Goal: Transaction & Acquisition: Book appointment/travel/reservation

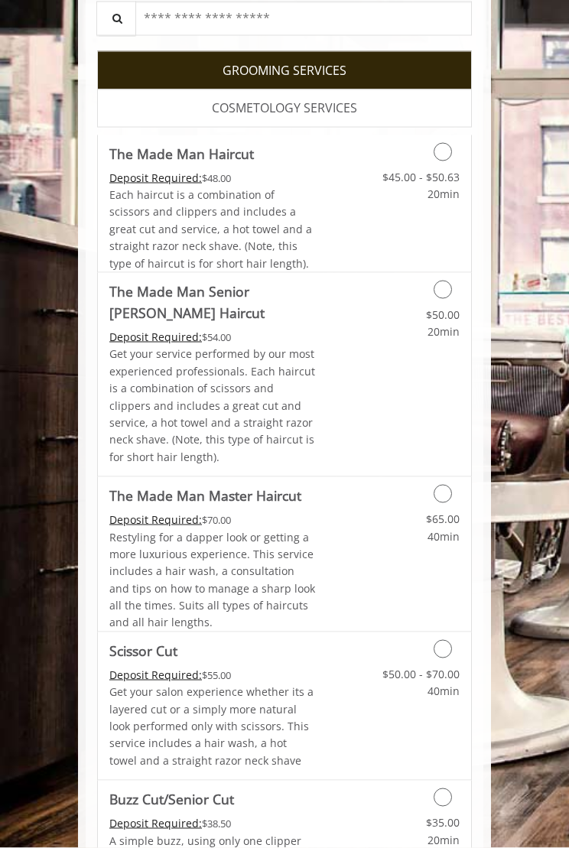
scroll to position [391, 0]
click at [452, 283] on div "Grooming services" at bounding box center [418, 285] width 105 height 26
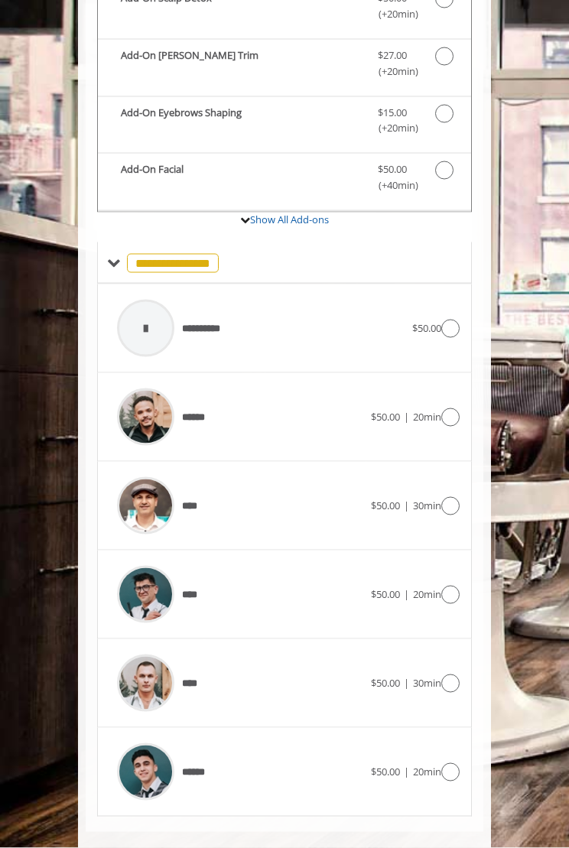
scroll to position [651, 0]
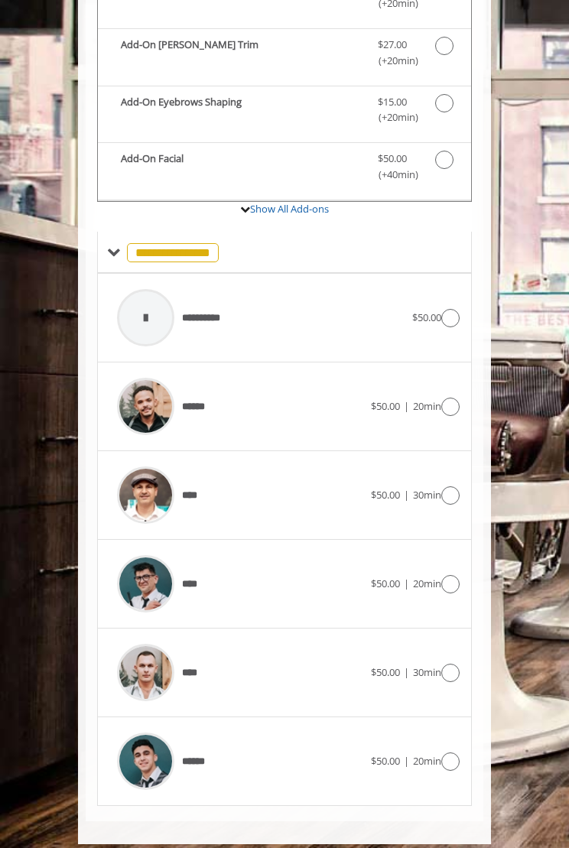
click at [446, 317] on div "**********" at bounding box center [284, 317] width 350 height 73
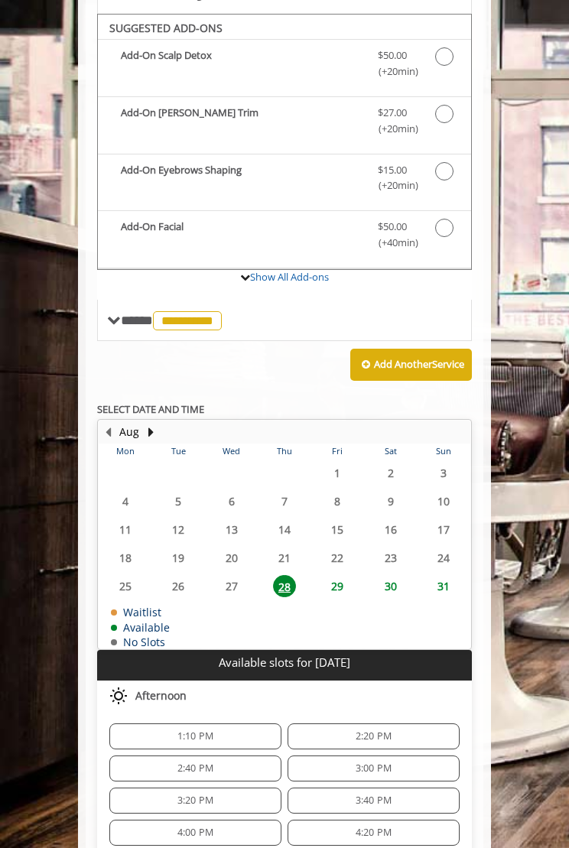
scroll to position [592, 0]
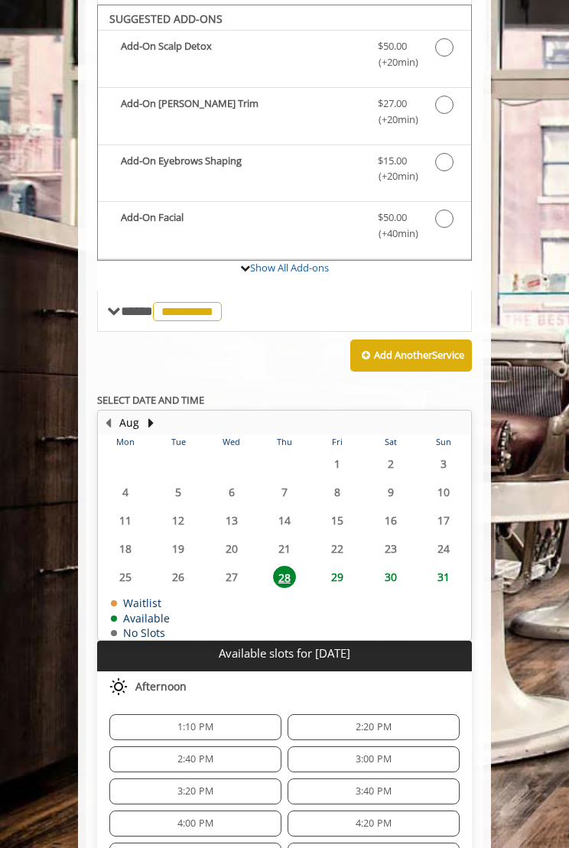
click at [217, 721] on span "1:10 PM" at bounding box center [195, 727] width 158 height 12
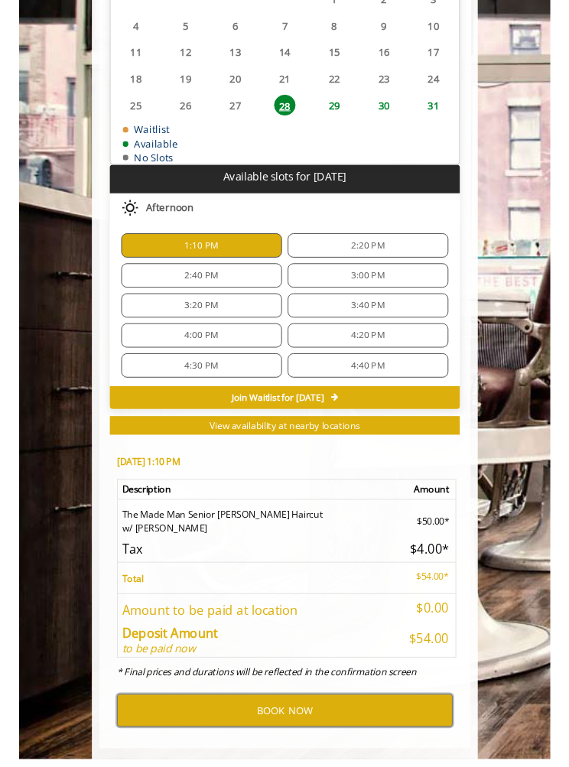
scroll to position [1119, 0]
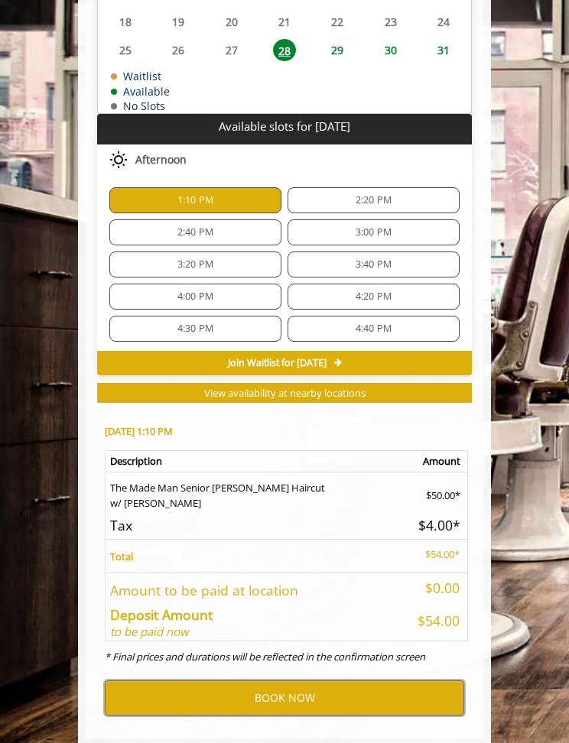
click at [309, 684] on button "BOOK NOW" at bounding box center [284, 698] width 359 height 35
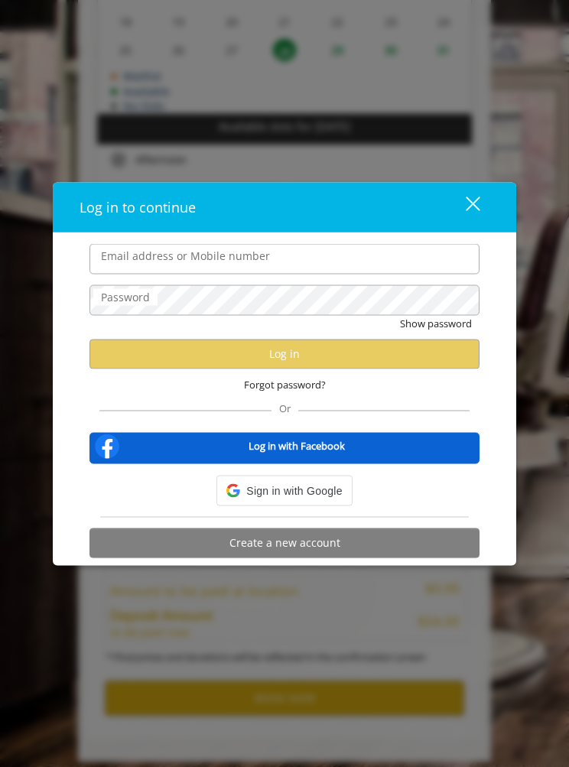
scroll to position [1110, 0]
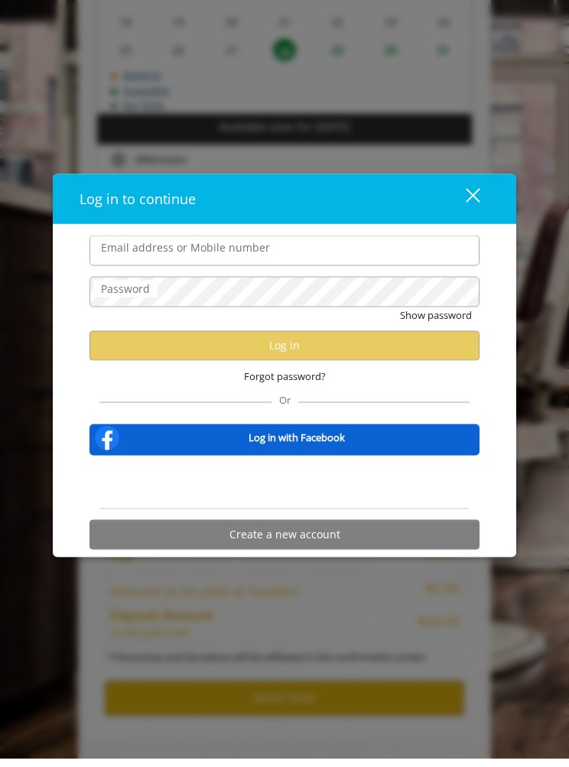
click at [480, 201] on button "close" at bounding box center [463, 206] width 52 height 31
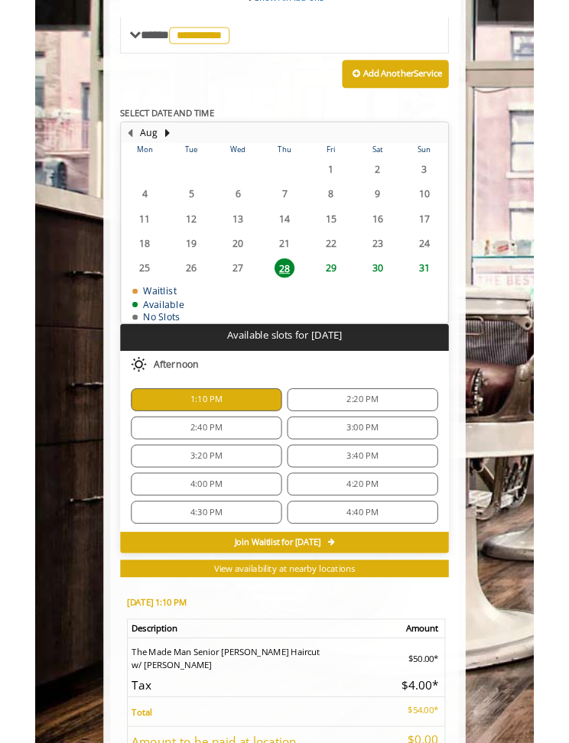
scroll to position [853, 0]
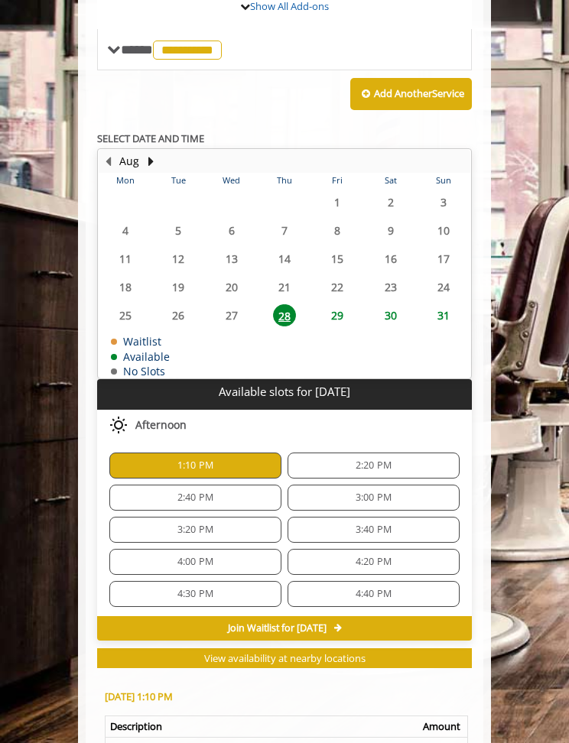
click at [329, 312] on span "29" at bounding box center [337, 315] width 23 height 22
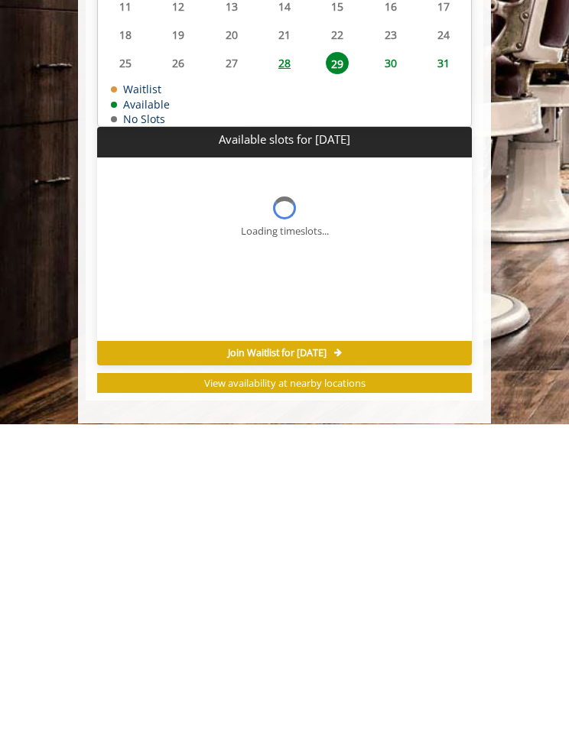
scroll to position [810, 0]
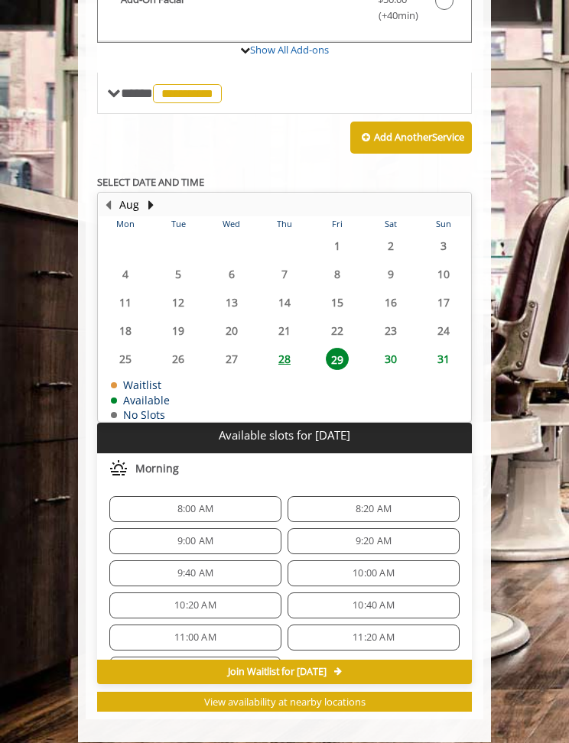
click at [283, 355] on span "28" at bounding box center [284, 359] width 23 height 22
click at [373, 503] on span "2:20 PM" at bounding box center [374, 509] width 36 height 12
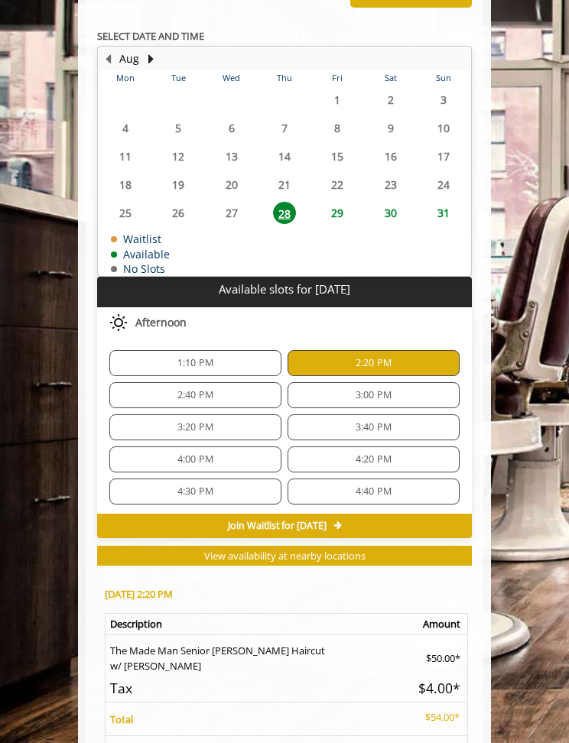
scroll to position [1134, 0]
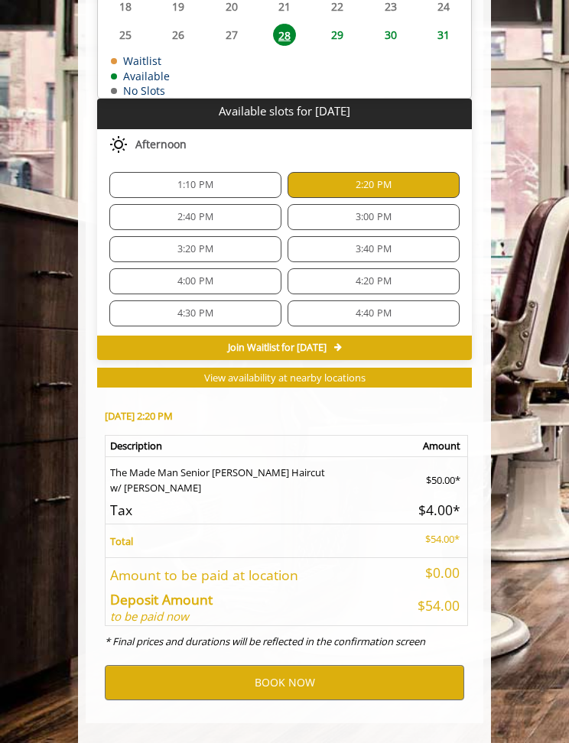
click at [232, 211] on span "2:40 PM" at bounding box center [195, 217] width 158 height 12
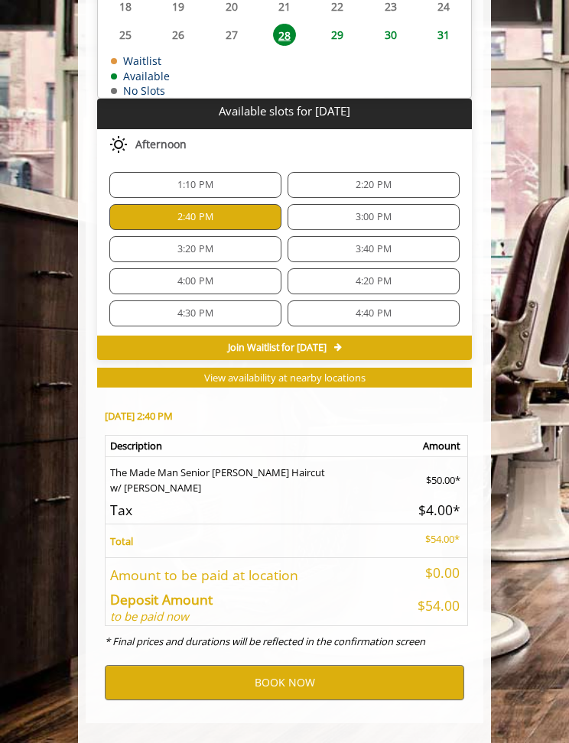
click at [379, 213] on div "3:00 PM" at bounding box center [374, 217] width 172 height 26
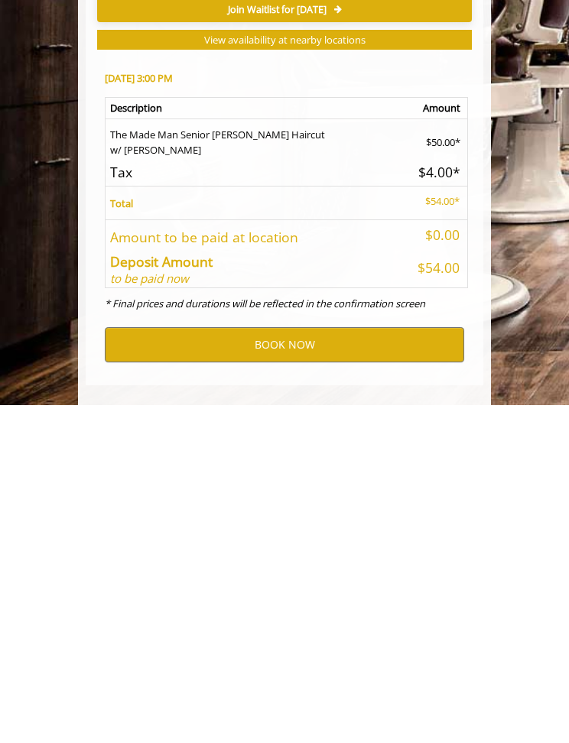
click at [385, 247] on div "3:40 PM" at bounding box center [374, 249] width 172 height 26
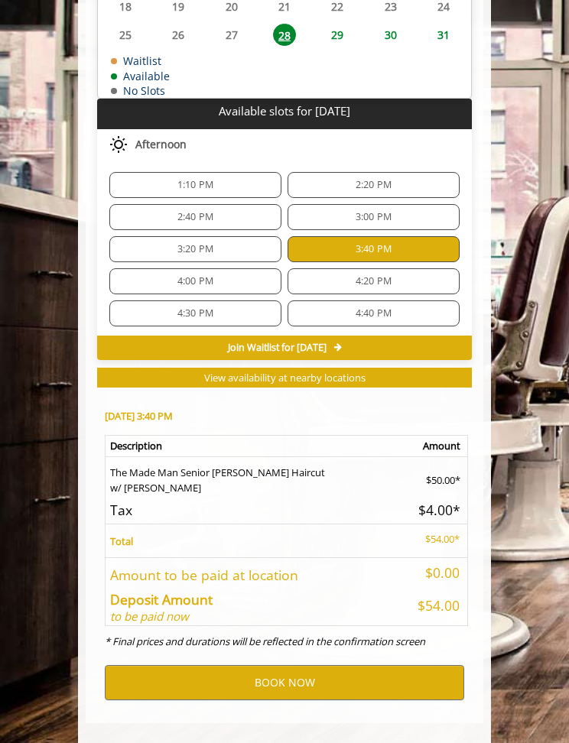
click at [221, 245] on div "3:20 PM" at bounding box center [195, 249] width 172 height 26
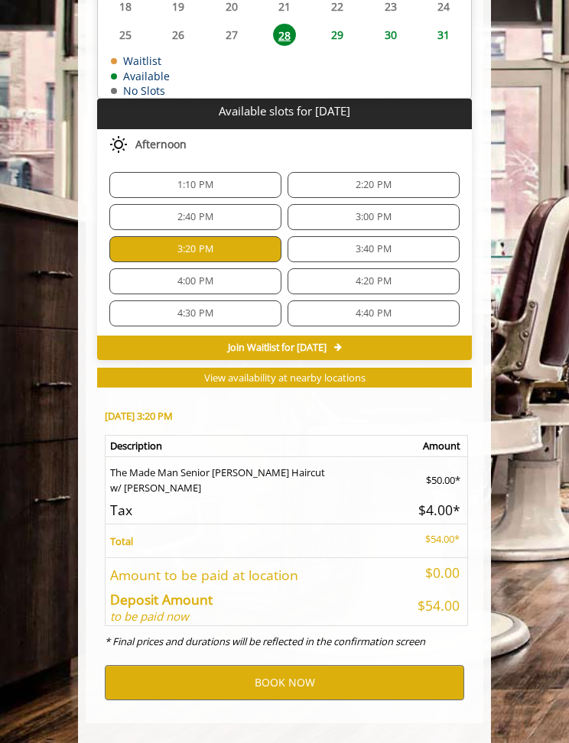
click at [395, 275] on span "4:20 PM" at bounding box center [373, 281] width 158 height 12
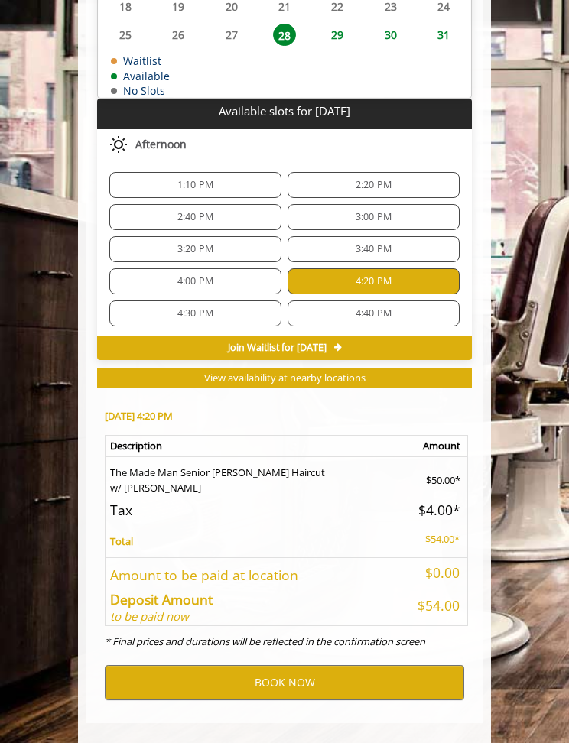
click at [244, 268] on div "4:00 PM" at bounding box center [195, 281] width 172 height 26
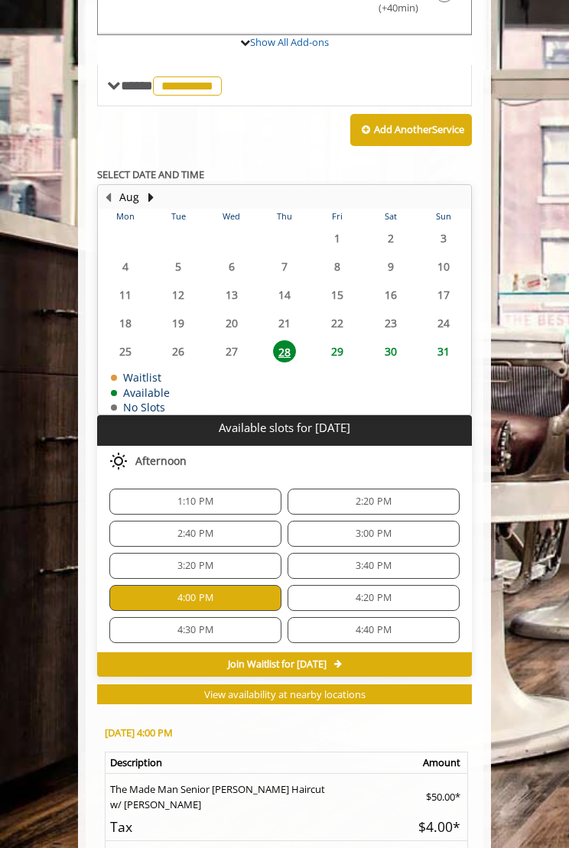
scroll to position [842, 0]
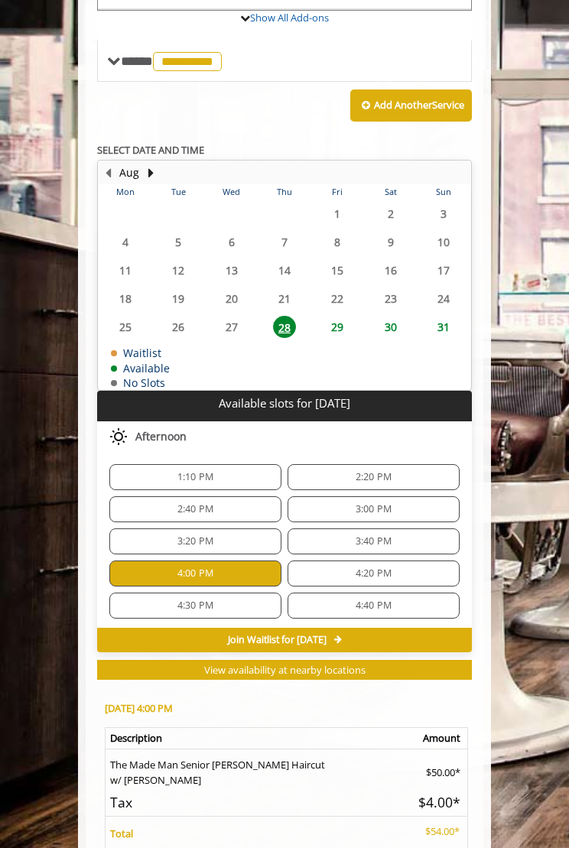
click at [349, 663] on span "View availability at nearby locations" at bounding box center [284, 670] width 161 height 14
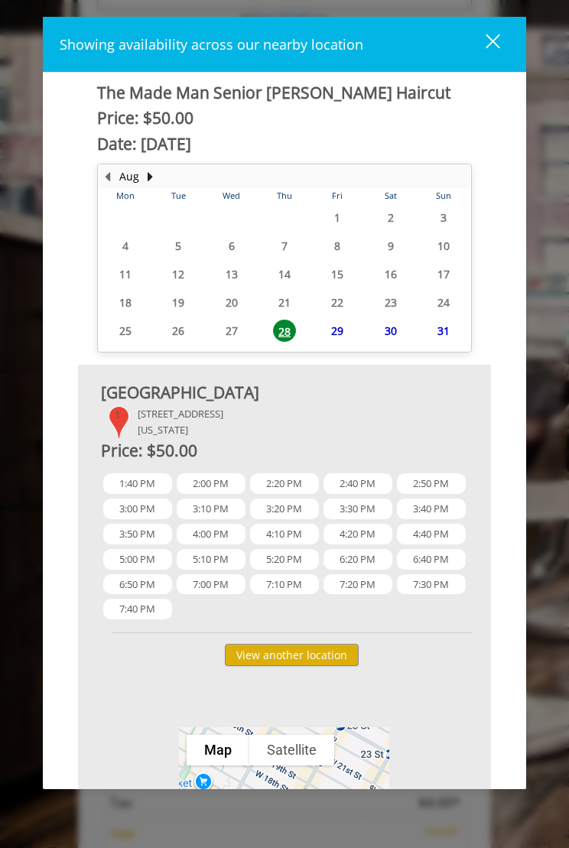
click at [128, 480] on span "1:40 PM" at bounding box center [137, 483] width 69 height 21
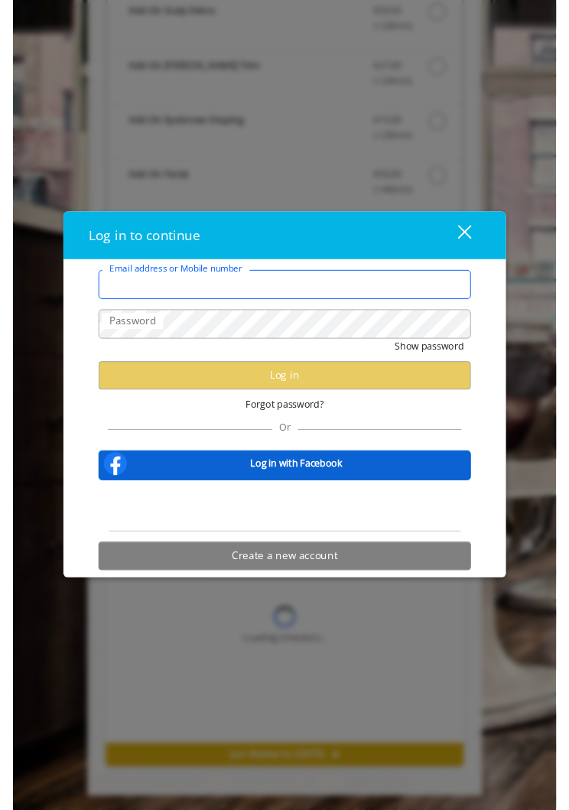
scroll to position [614, 0]
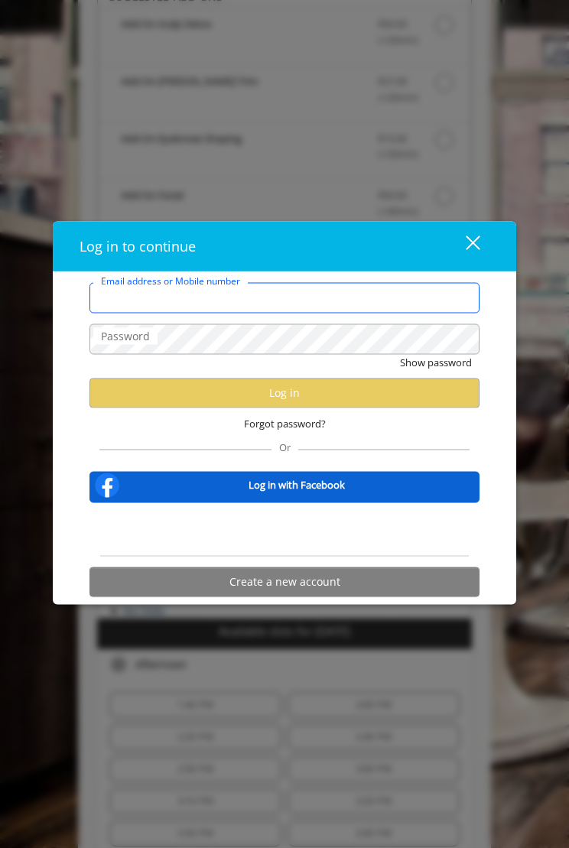
click at [267, 301] on input "Email address or Mobile number" at bounding box center [284, 297] width 390 height 31
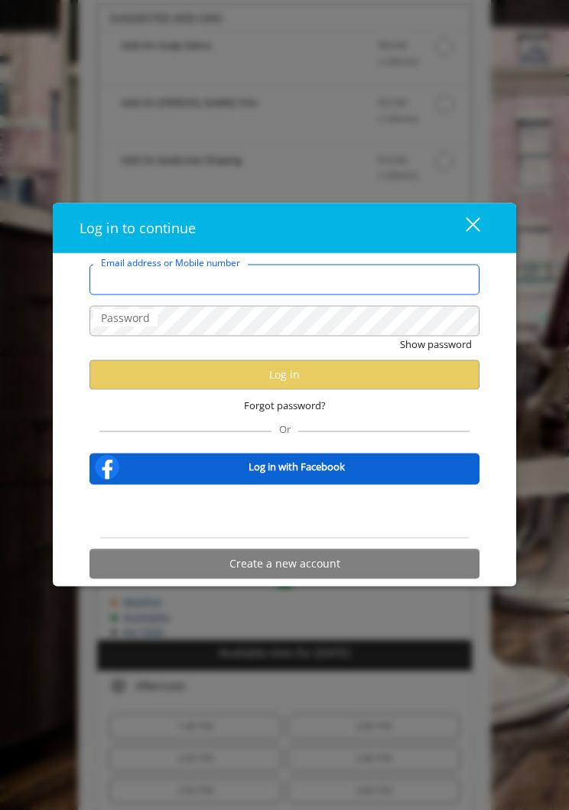
scroll to position [592, 0]
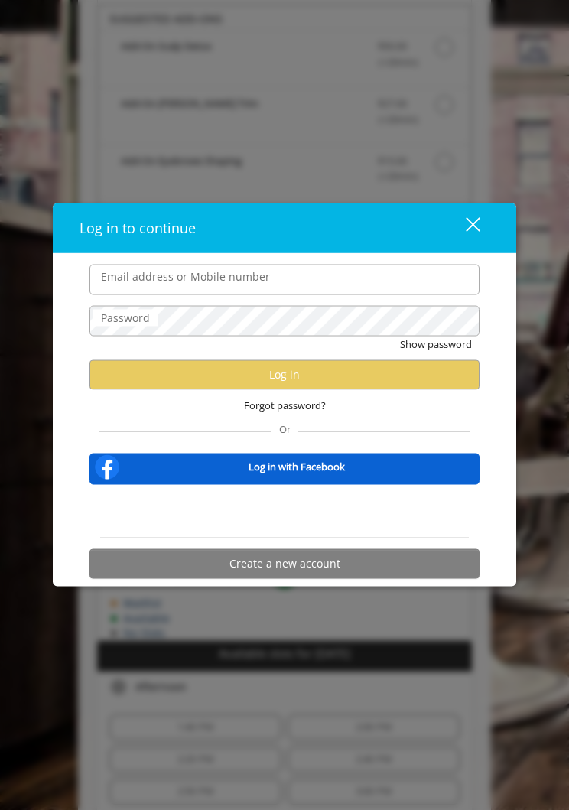
type input "**********"
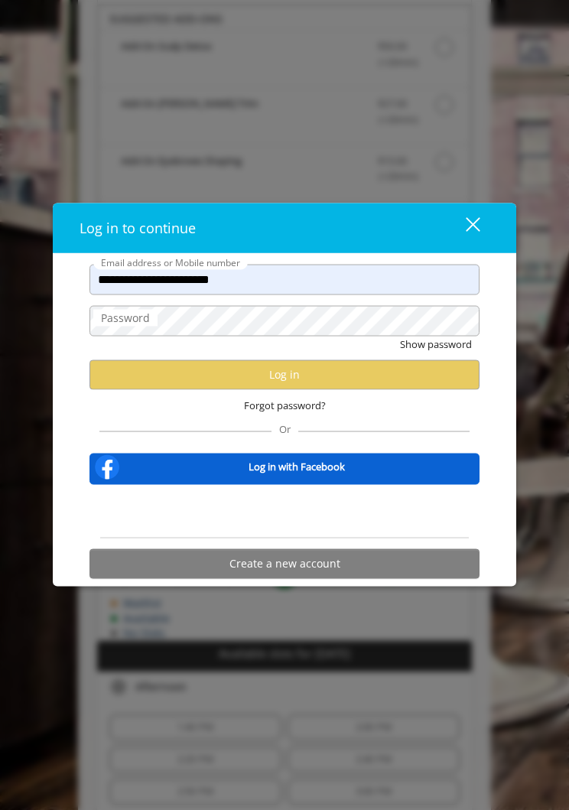
click at [336, 512] on div "Sign in with Google. Opens in new tab" at bounding box center [284, 511] width 141 height 34
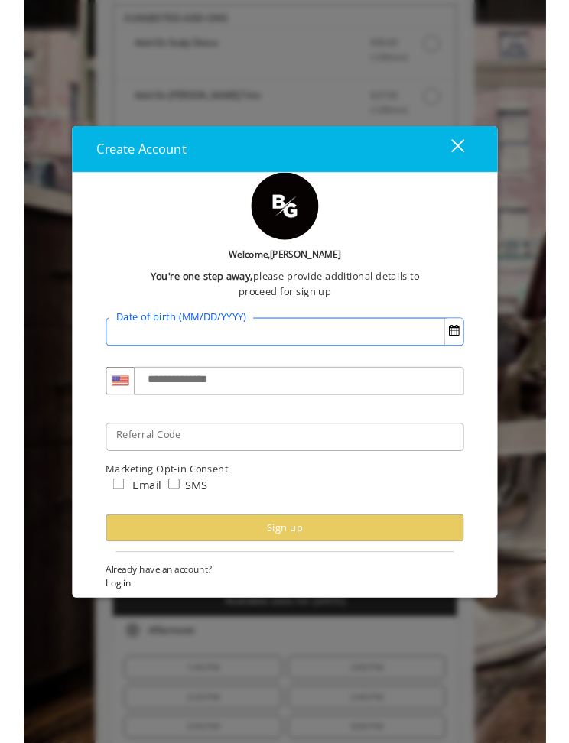
scroll to position [635, 0]
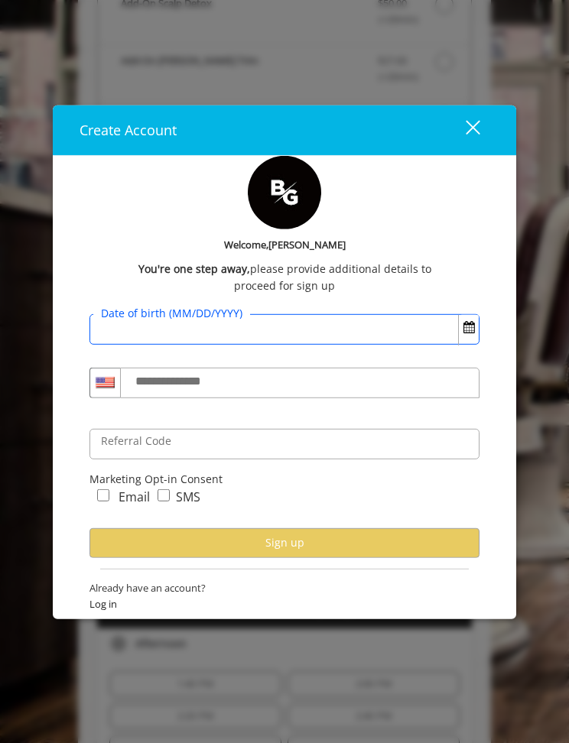
click at [345, 321] on input "Date of birth (MM/DD/YYYY)" at bounding box center [284, 329] width 390 height 31
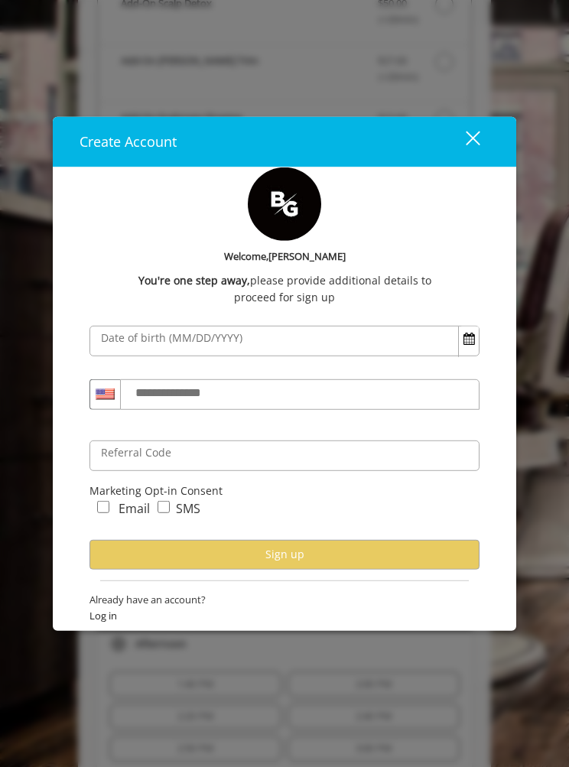
click at [466, 350] on button "Open Calendar" at bounding box center [469, 340] width 20 height 26
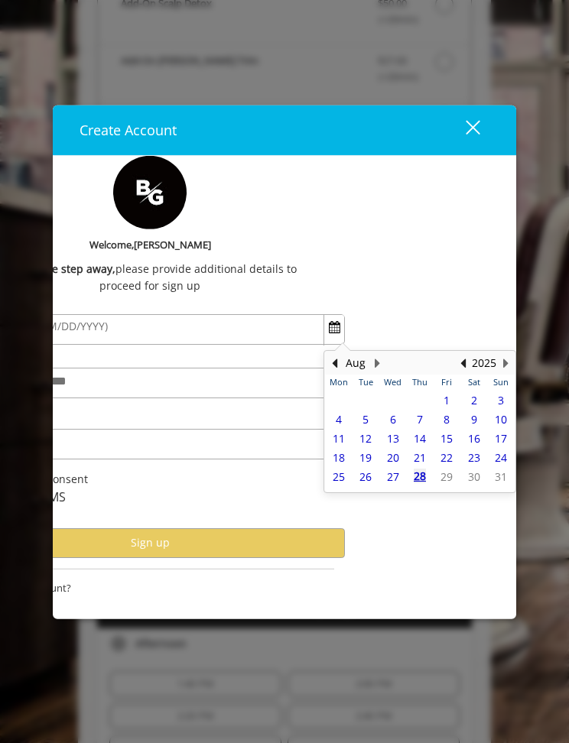
scroll to position [0, 135]
click at [365, 356] on button "Aug" at bounding box center [356, 363] width 20 height 17
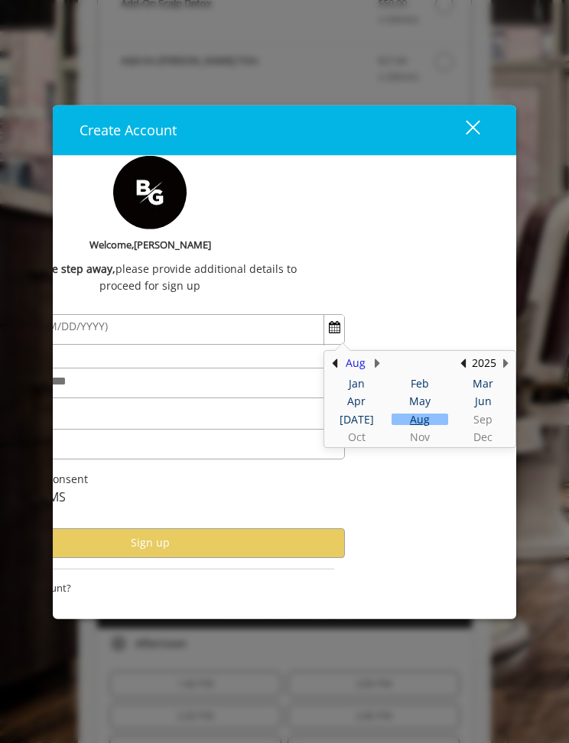
click at [365, 359] on button "Aug" at bounding box center [356, 363] width 20 height 17
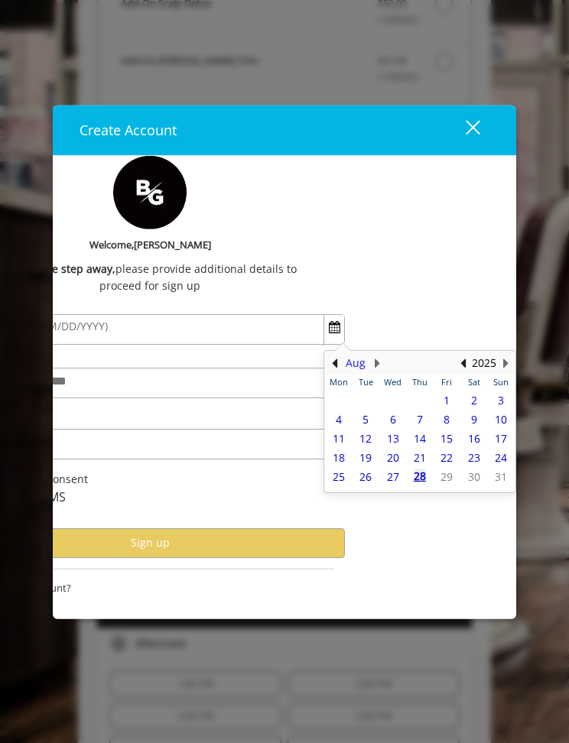
click at [363, 367] on button "Aug" at bounding box center [356, 363] width 20 height 17
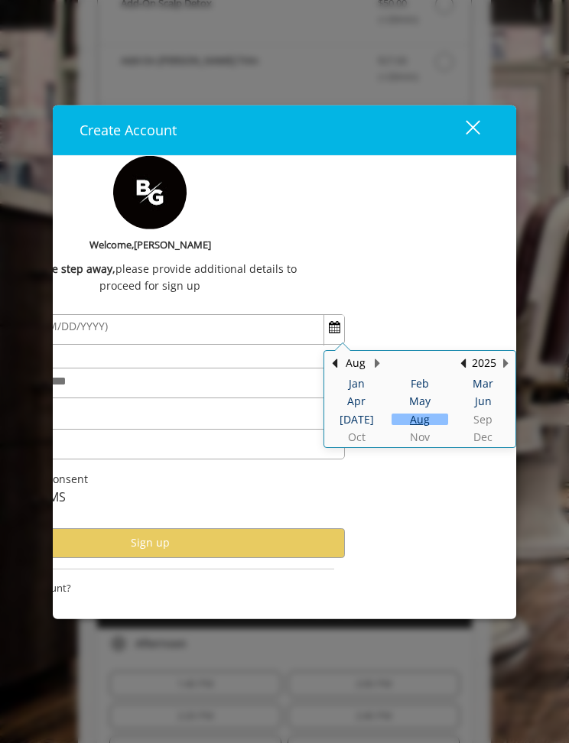
click at [488, 437] on table "Jan Feb Mar Apr May Jun Jul Aug Sep Oct Nov Dec" at bounding box center [420, 411] width 190 height 72
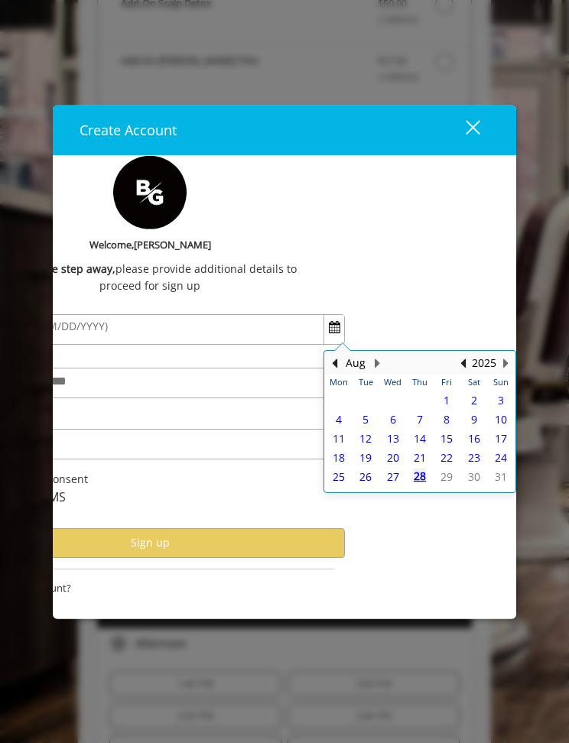
click at [499, 357] on div "2025" at bounding box center [484, 363] width 31 height 20
click at [462, 359] on button "Previous Year" at bounding box center [462, 363] width 12 height 17
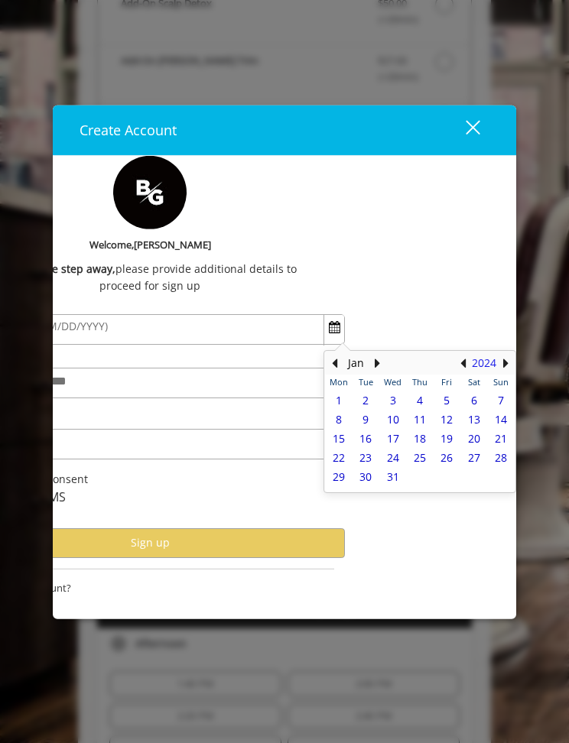
click at [489, 365] on button "2024" at bounding box center [484, 363] width 24 height 17
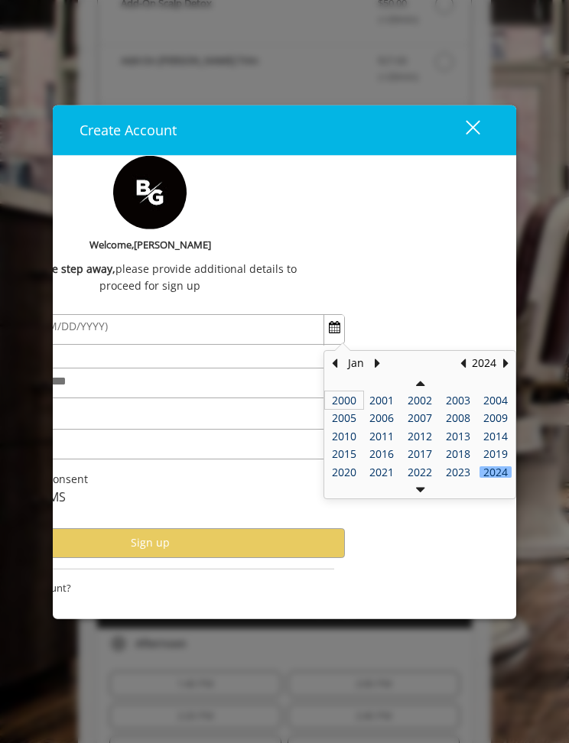
click at [348, 402] on div "2000" at bounding box center [344, 400] width 32 height 11
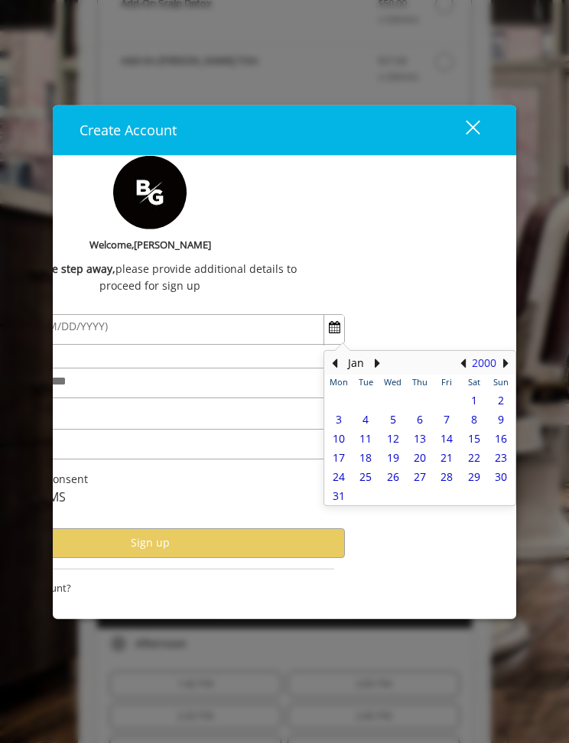
click at [488, 363] on button "2000" at bounding box center [484, 363] width 24 height 17
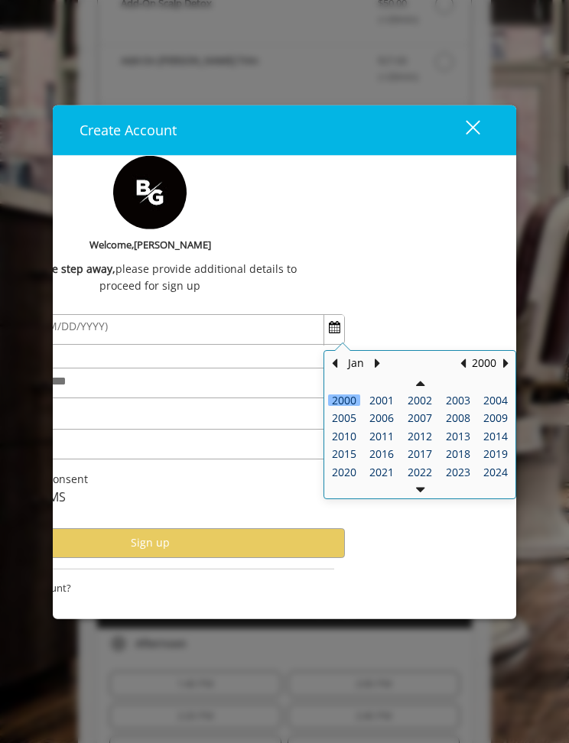
click at [421, 382] on button "Previous Year" at bounding box center [420, 383] width 8 height 17
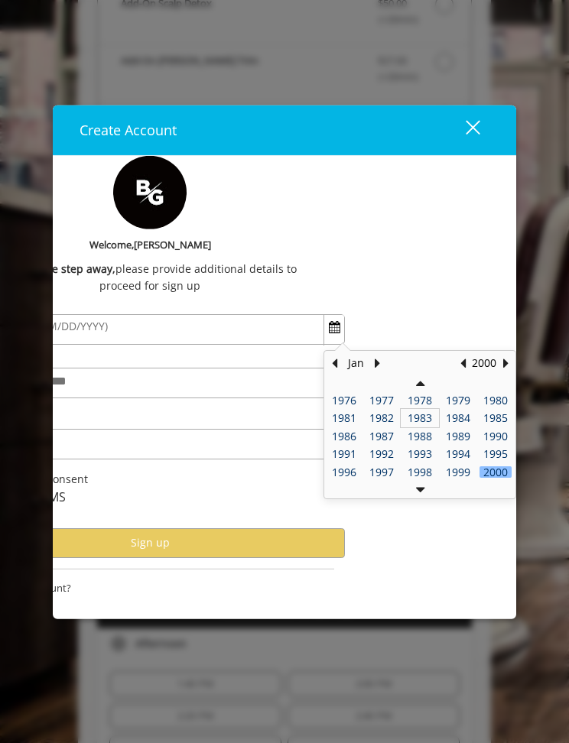
click at [423, 414] on div "1983" at bounding box center [420, 417] width 32 height 11
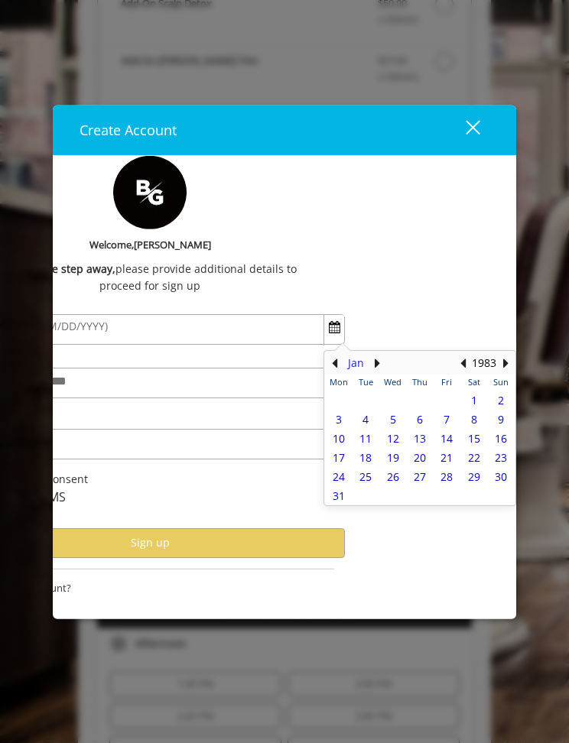
click at [362, 359] on button "Jan" at bounding box center [356, 363] width 16 height 17
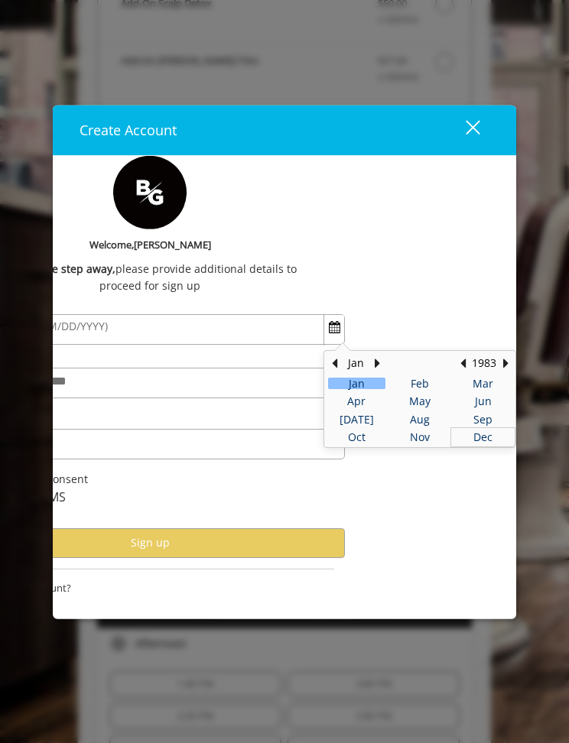
click at [489, 438] on div "Dec" at bounding box center [482, 436] width 57 height 11
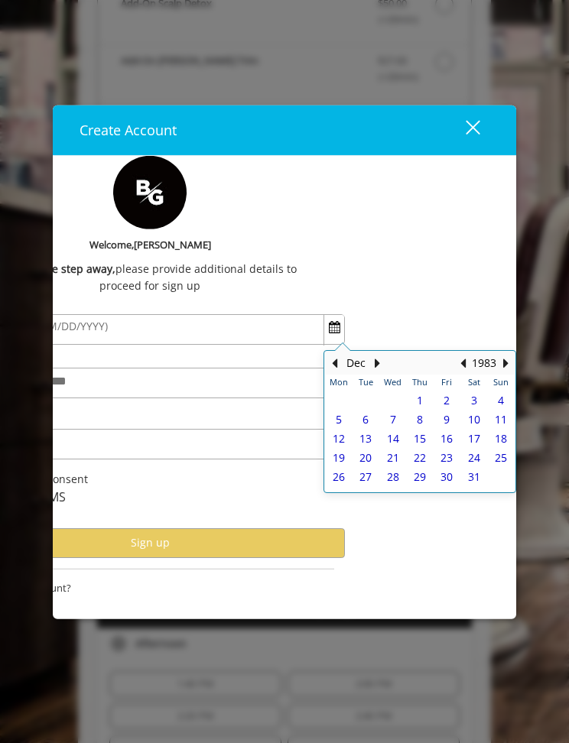
click at [346, 469] on div "26" at bounding box center [338, 475] width 21 height 13
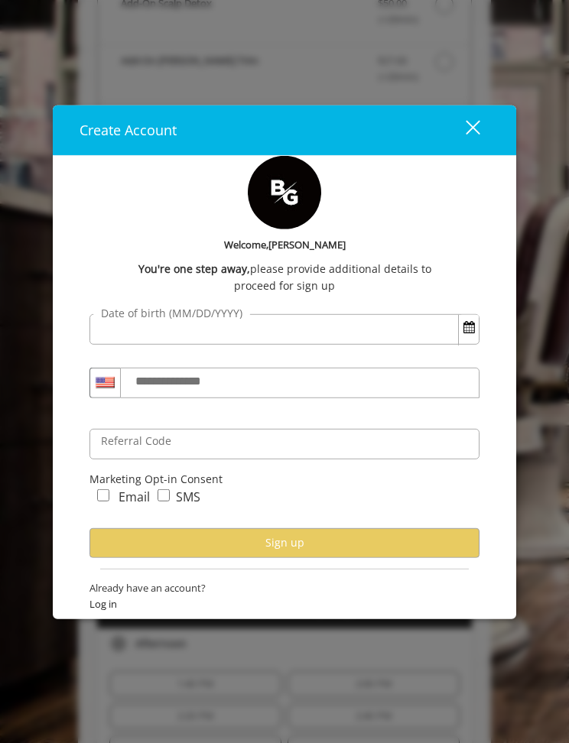
type input "**********"
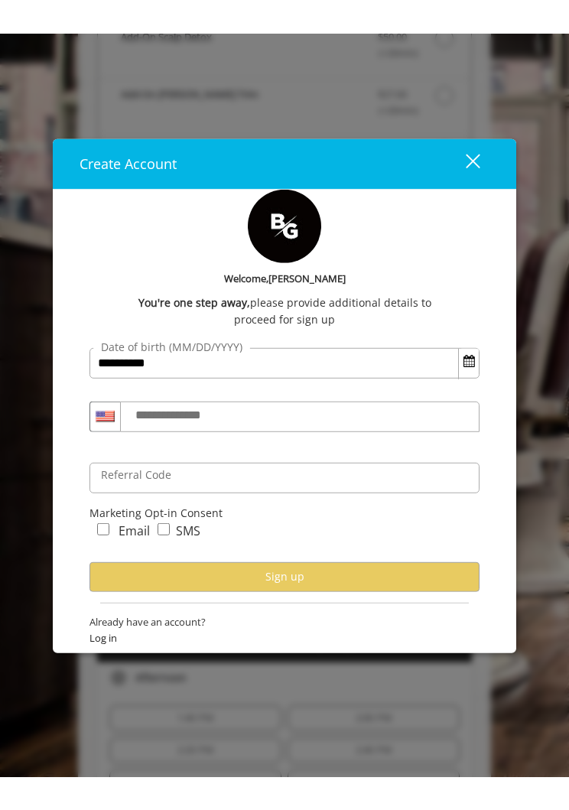
scroll to position [0, 0]
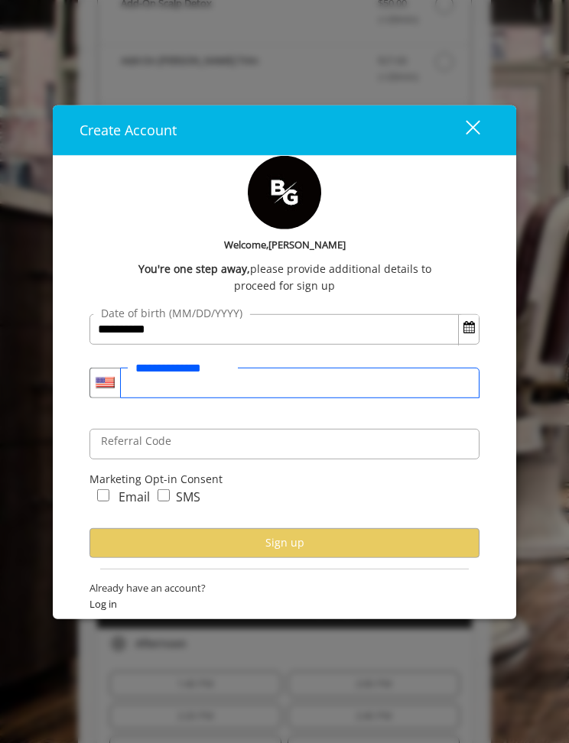
click at [372, 380] on input "**********" at bounding box center [299, 383] width 359 height 31
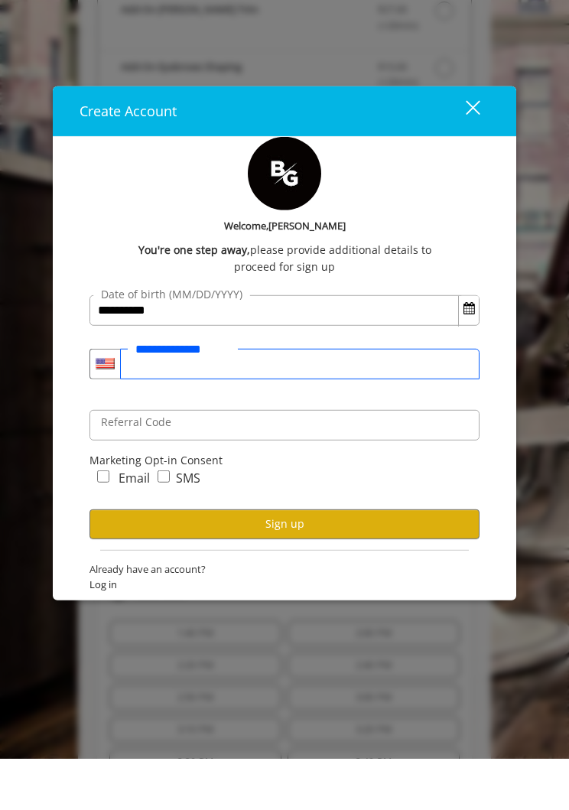
type input "**********"
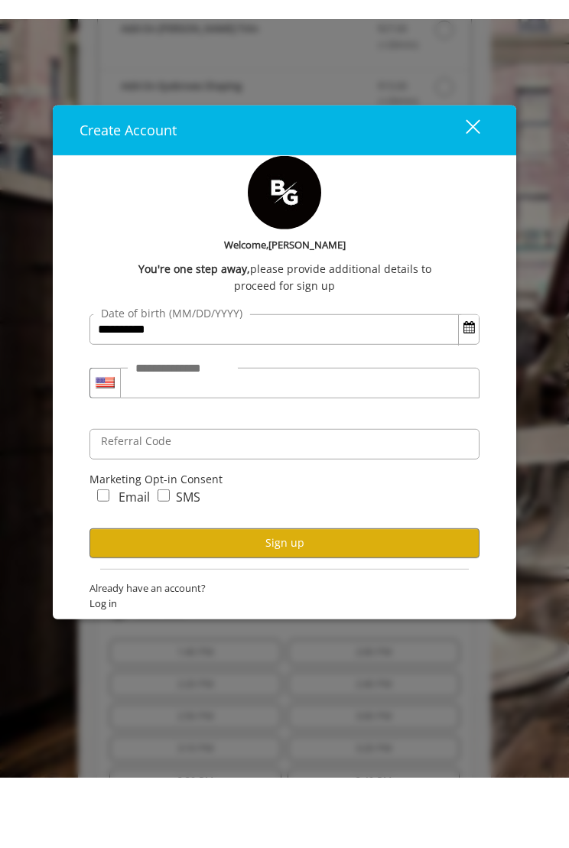
scroll to position [677, 0]
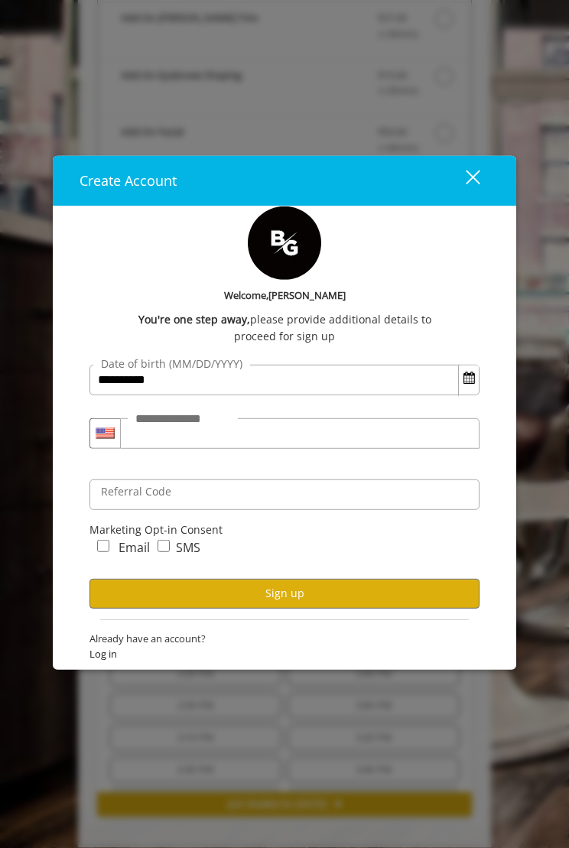
click at [310, 594] on button "Sign up" at bounding box center [284, 593] width 390 height 30
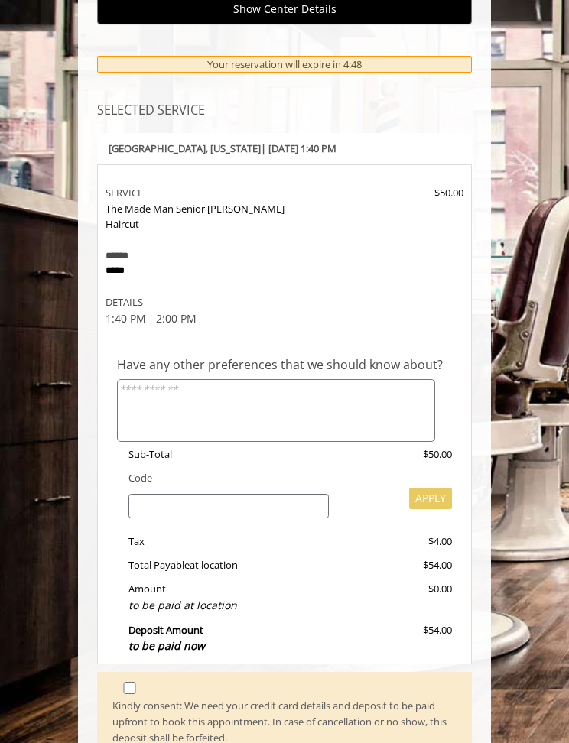
scroll to position [252, 0]
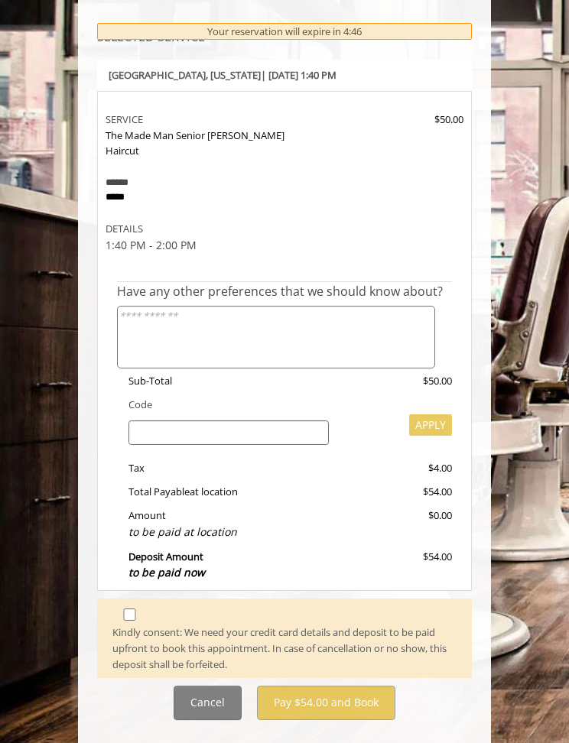
click at [193, 686] on button "Cancel" at bounding box center [208, 703] width 68 height 34
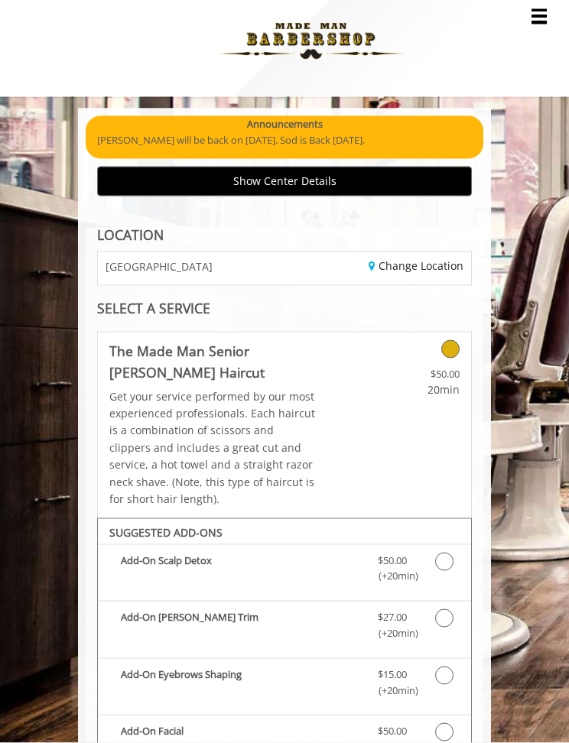
scroll to position [0, 0]
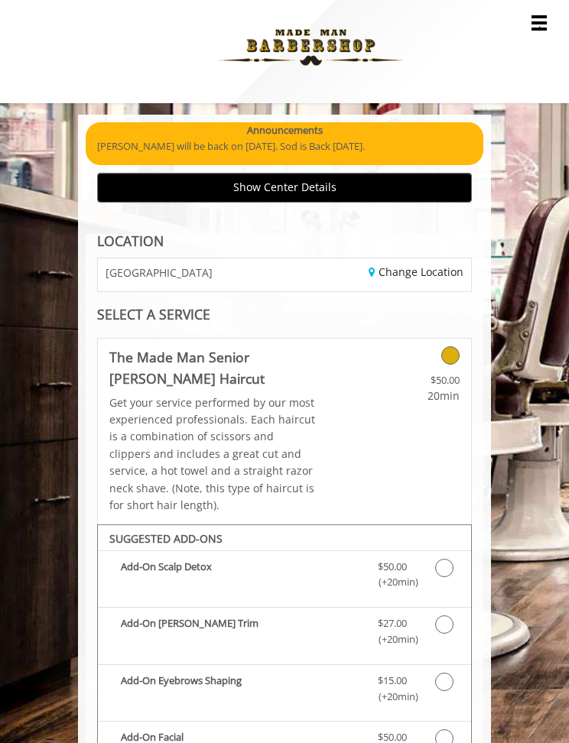
click at [447, 272] on link "Change Location" at bounding box center [416, 272] width 95 height 15
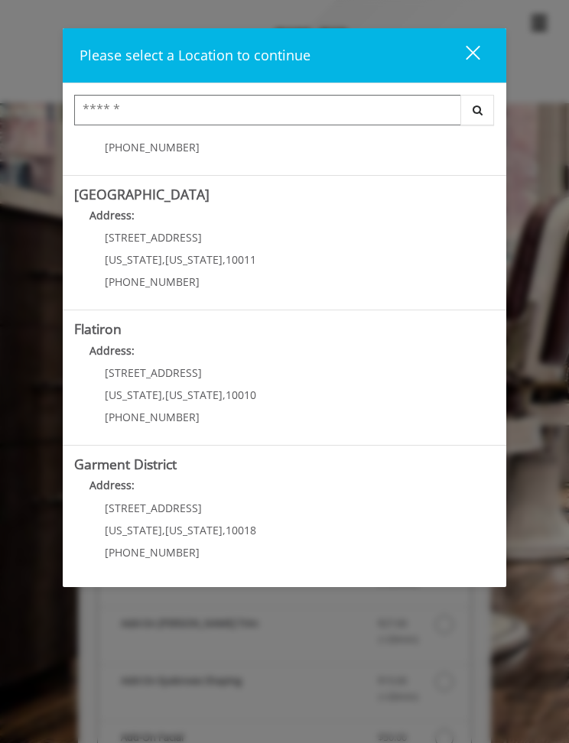
scroll to position [227, 0]
click at [184, 340] on "Flatiron Address: 10 E 23rd St New York , New York , 10010 (917) 475-1765" at bounding box center [284, 379] width 421 height 112
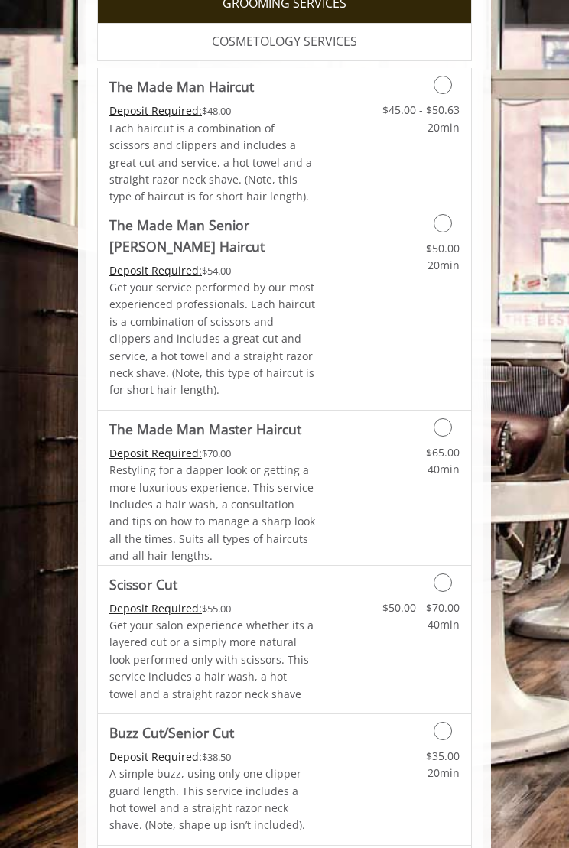
scroll to position [434, 0]
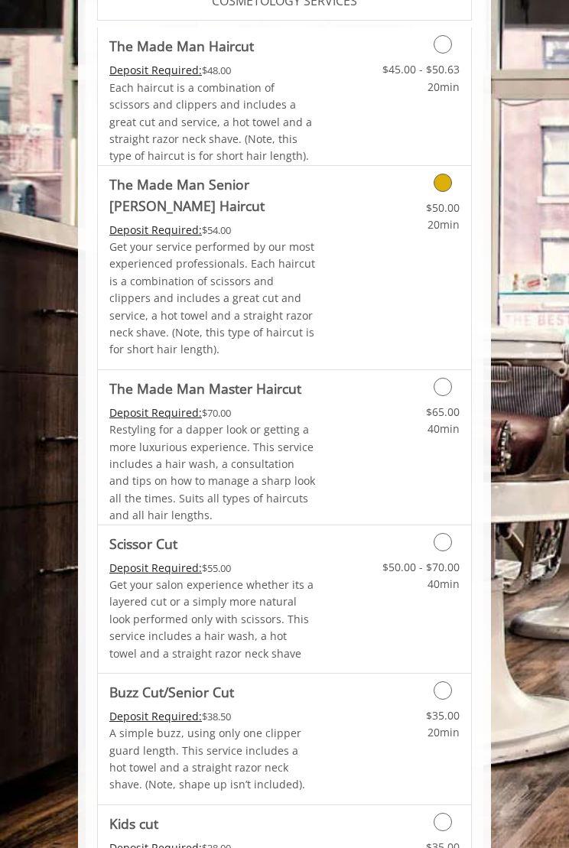
click at [456, 166] on div "Grooming services" at bounding box center [418, 179] width 105 height 26
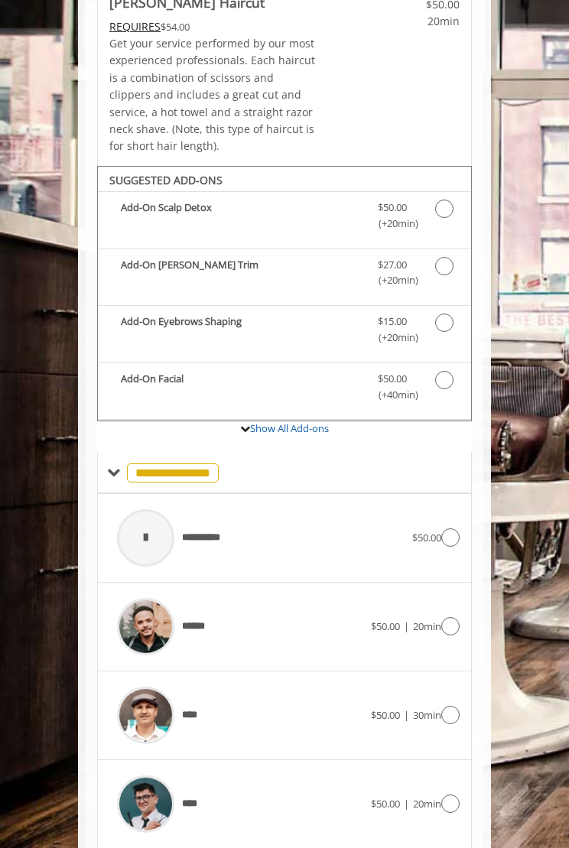
scroll to position [537, 0]
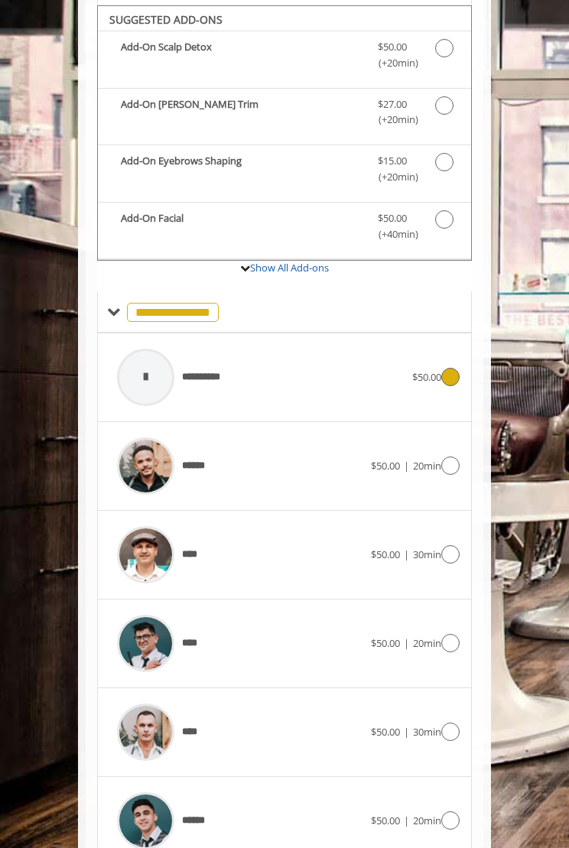
click at [458, 381] on div "**********" at bounding box center [284, 377] width 350 height 73
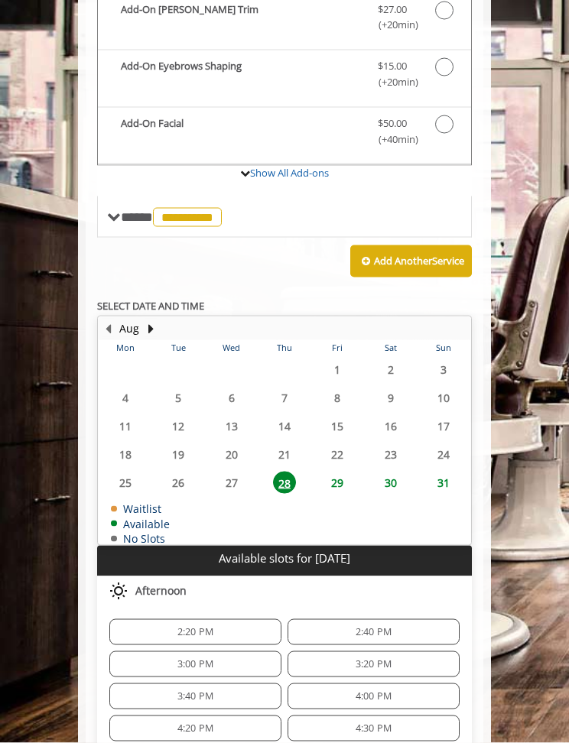
scroll to position [755, 0]
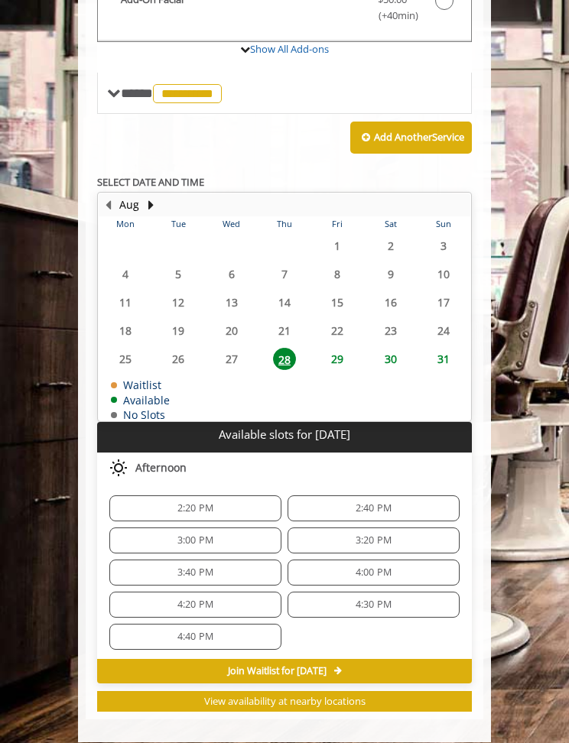
click at [222, 503] on div "2:20 PM" at bounding box center [195, 508] width 172 height 26
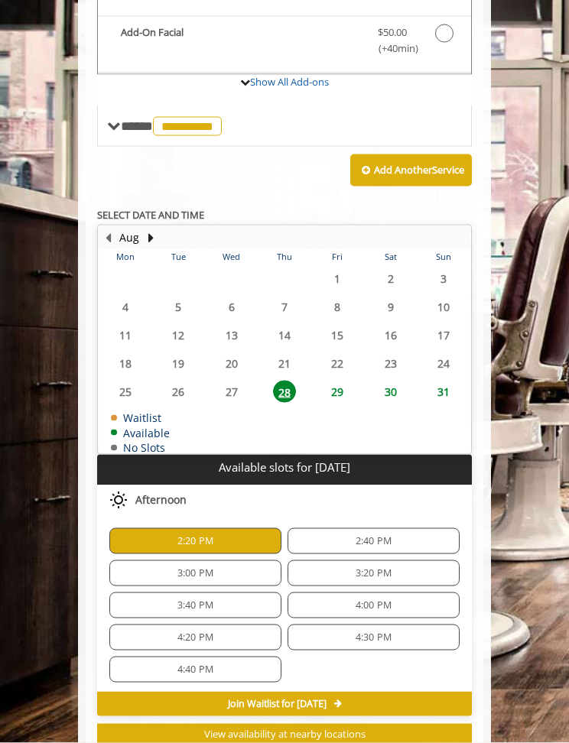
scroll to position [719, 0]
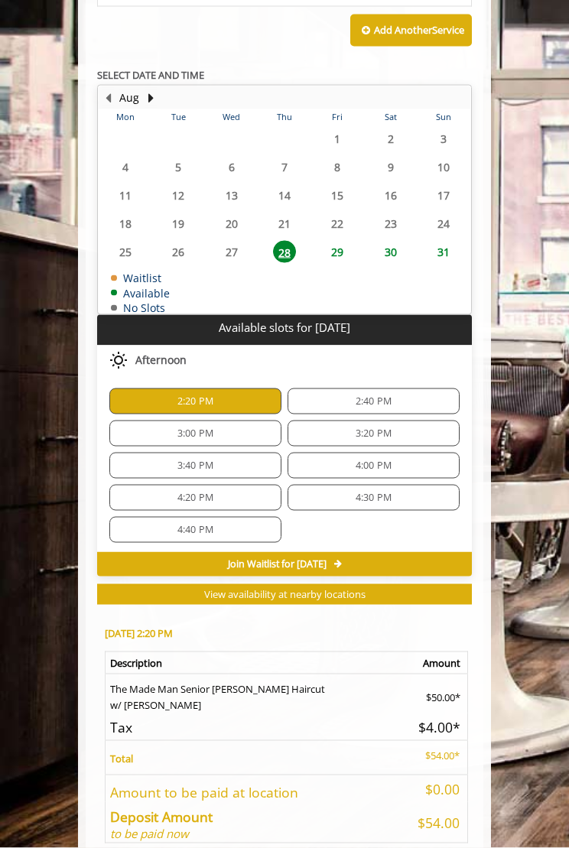
click at [402, 395] on span "2:40 PM" at bounding box center [373, 401] width 158 height 12
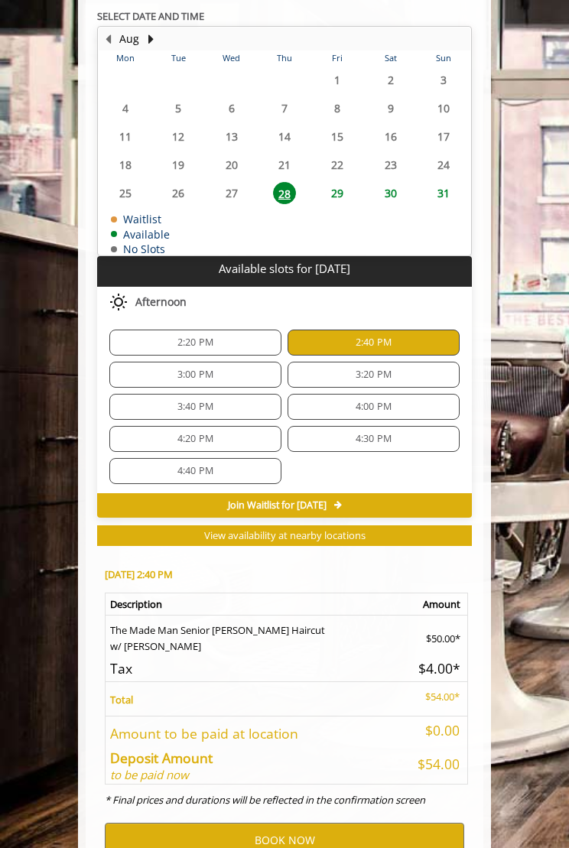
scroll to position [975, 0]
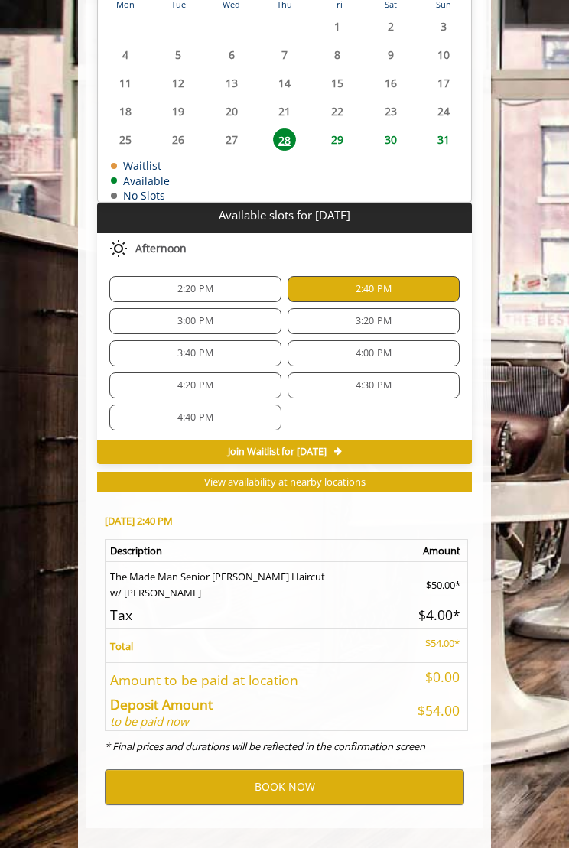
click at [255, 317] on div "3:00 PM" at bounding box center [195, 321] width 172 height 26
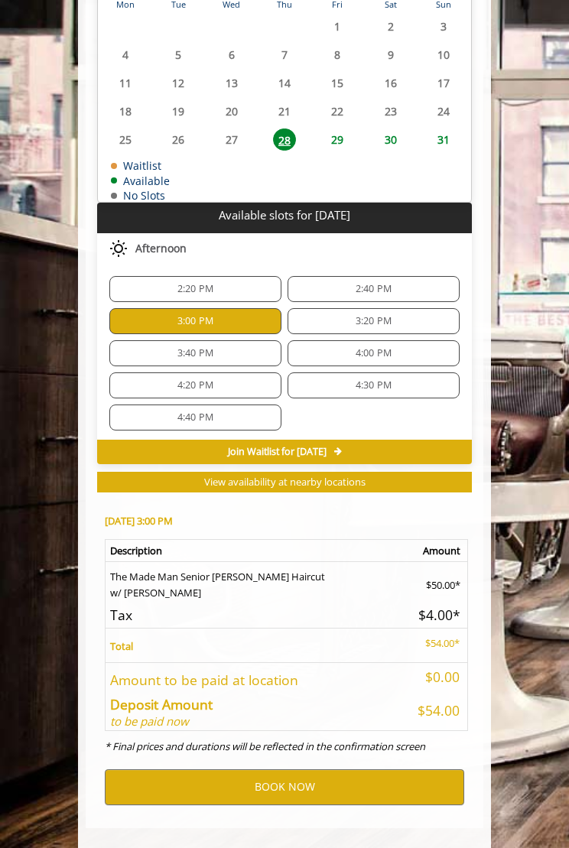
click at [381, 315] on span "3:20 PM" at bounding box center [374, 321] width 36 height 12
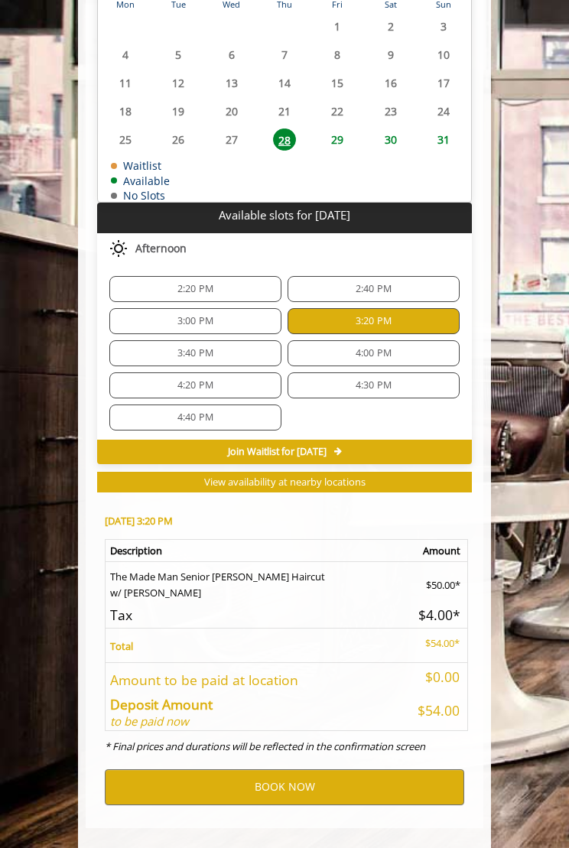
click at [237, 347] on span "3:40 PM" at bounding box center [195, 353] width 158 height 12
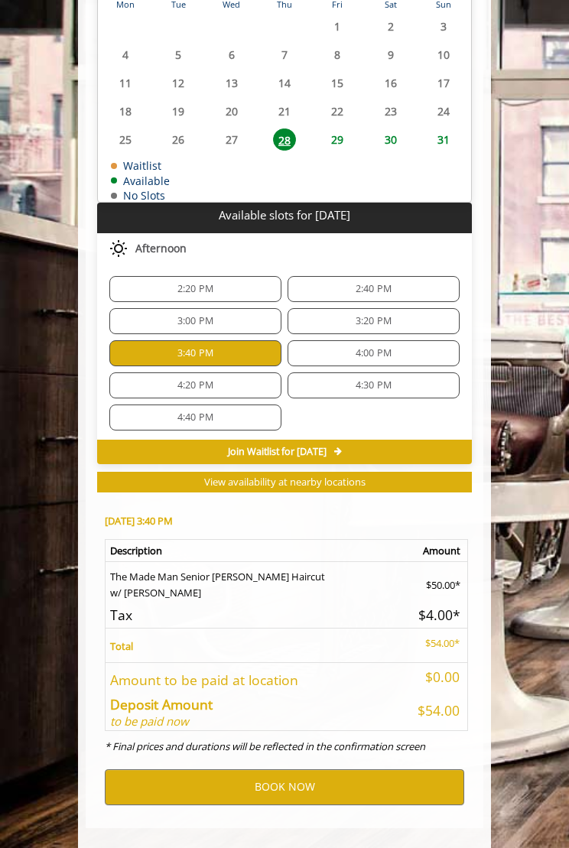
click at [255, 283] on span "2:20 PM" at bounding box center [195, 289] width 158 height 12
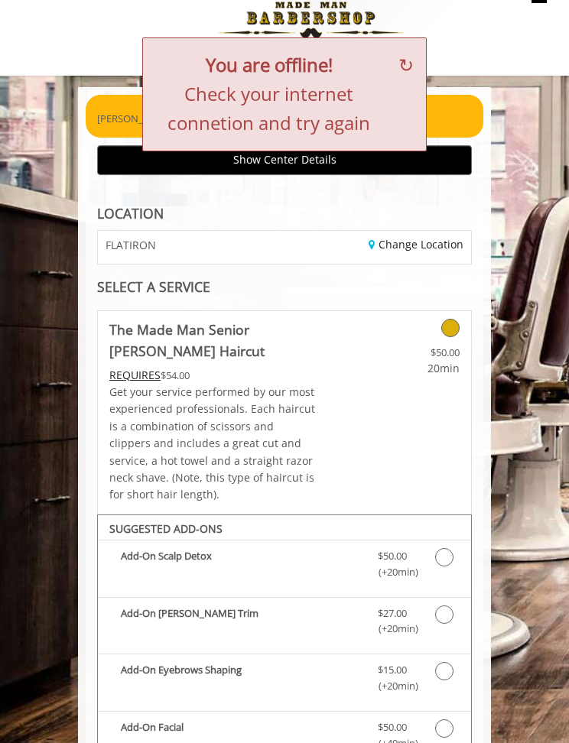
scroll to position [0, 0]
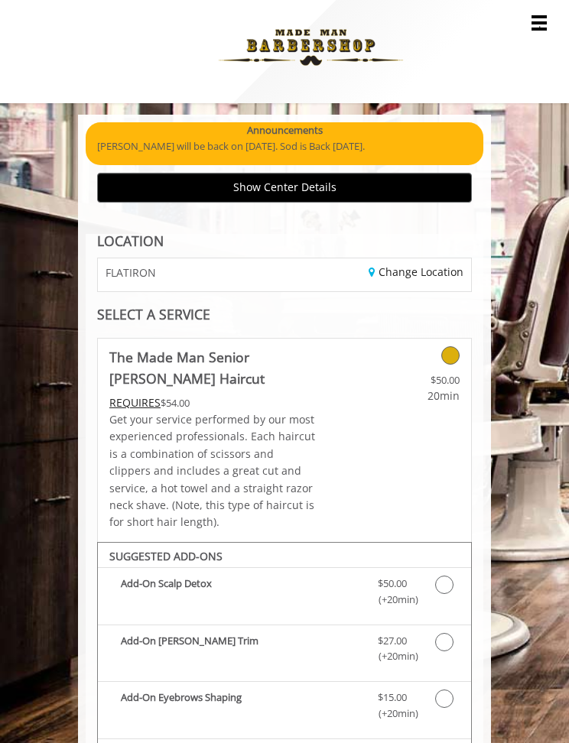
click at [418, 265] on link "Change Location" at bounding box center [416, 272] width 95 height 15
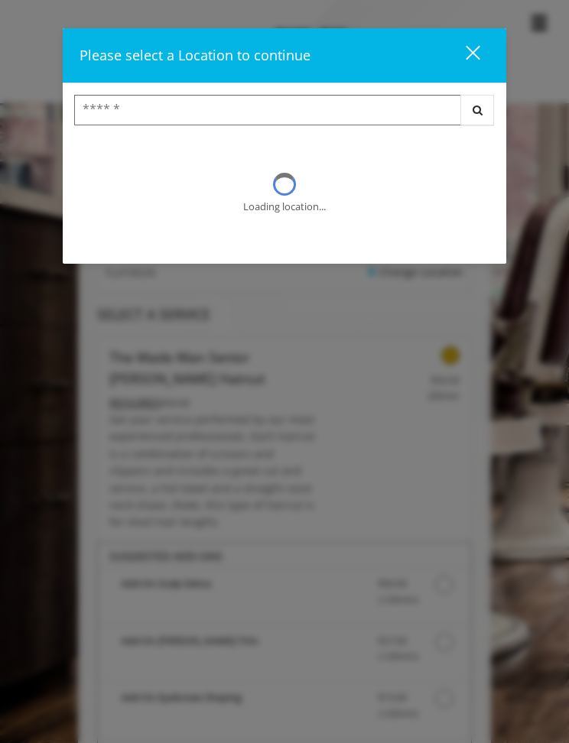
click at [442, 113] on input "Search Center" at bounding box center [267, 110] width 387 height 31
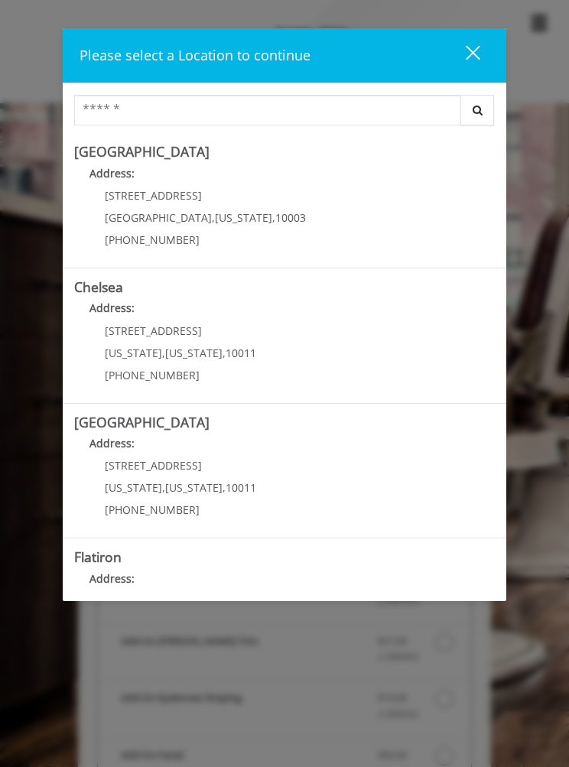
click at [197, 319] on p "Address:" at bounding box center [284, 312] width 421 height 24
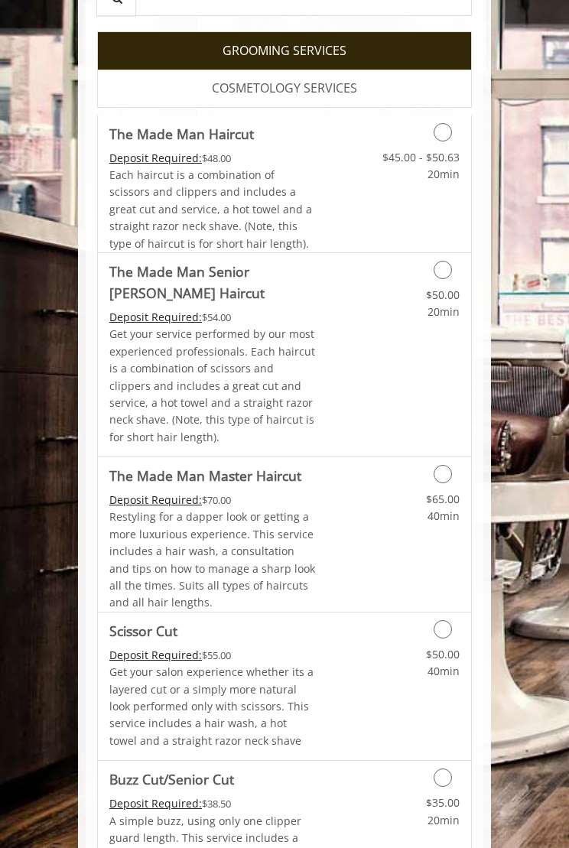
scroll to position [590, 0]
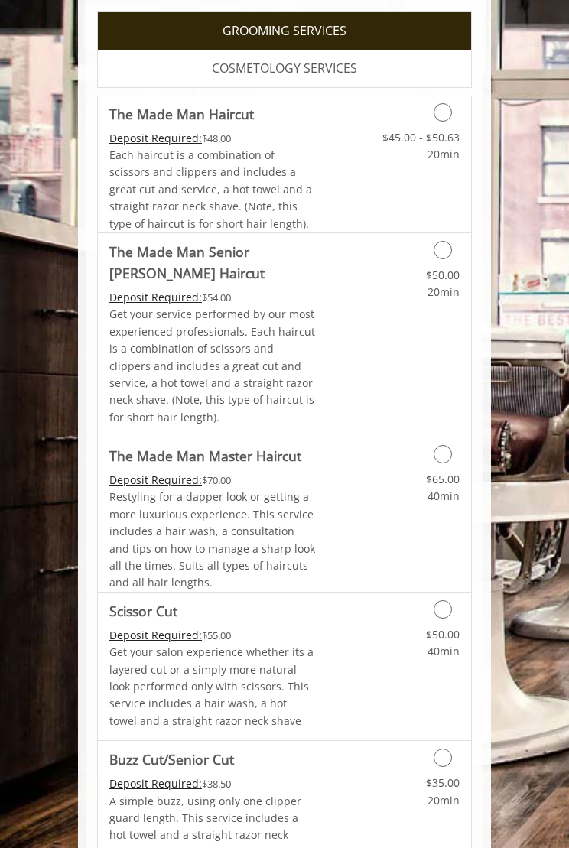
click at [450, 241] on icon "Grooming services" at bounding box center [443, 250] width 18 height 18
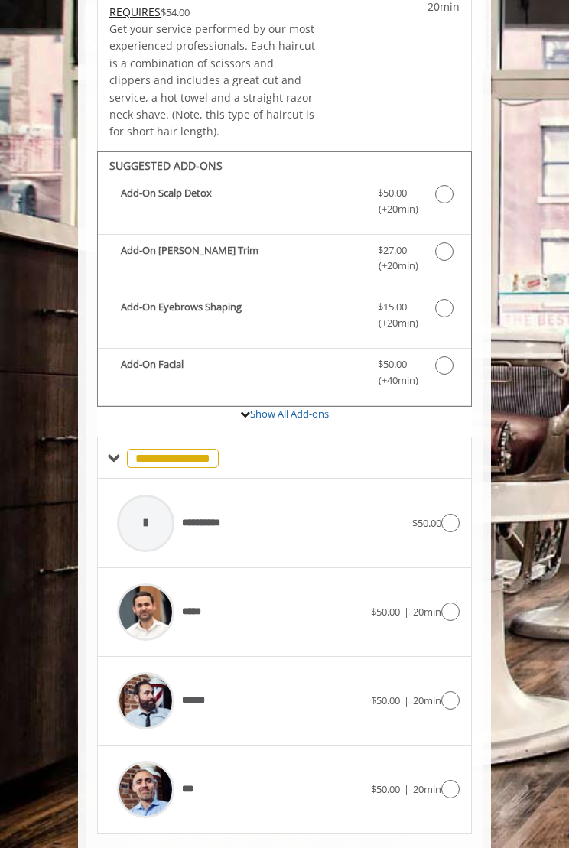
scroll to position [419, 0]
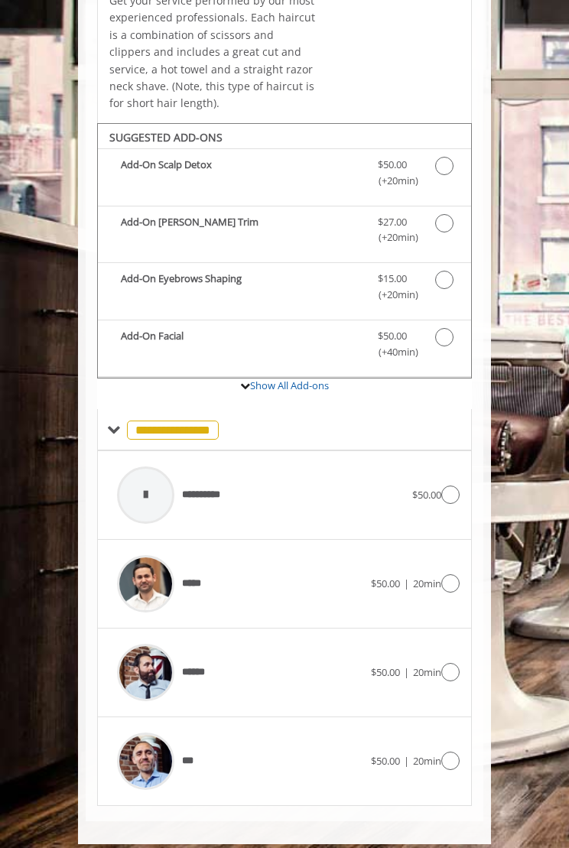
click at [434, 488] on span "$50.00" at bounding box center [426, 495] width 29 height 14
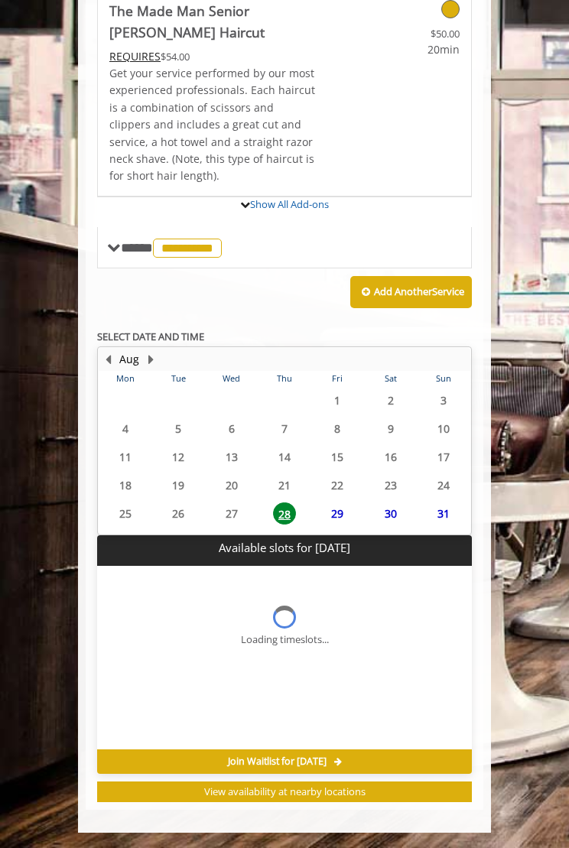
scroll to position [338, 0]
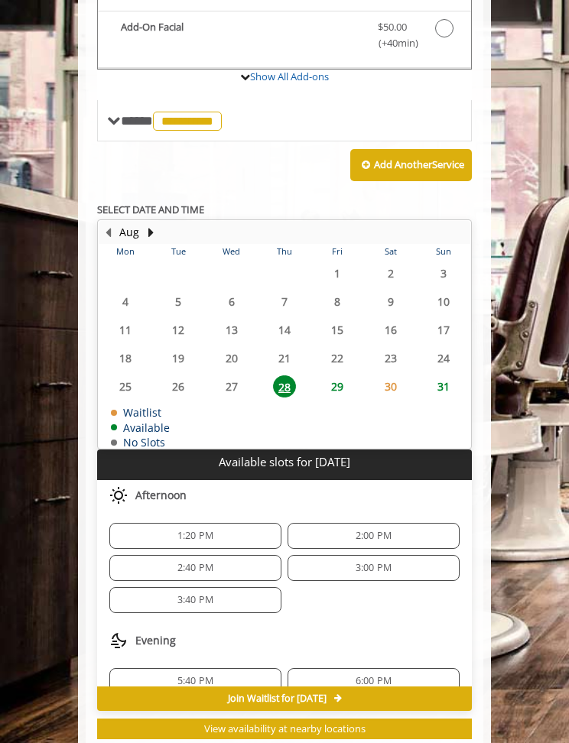
click at [145, 529] on div "1:20 PM" at bounding box center [195, 536] width 172 height 26
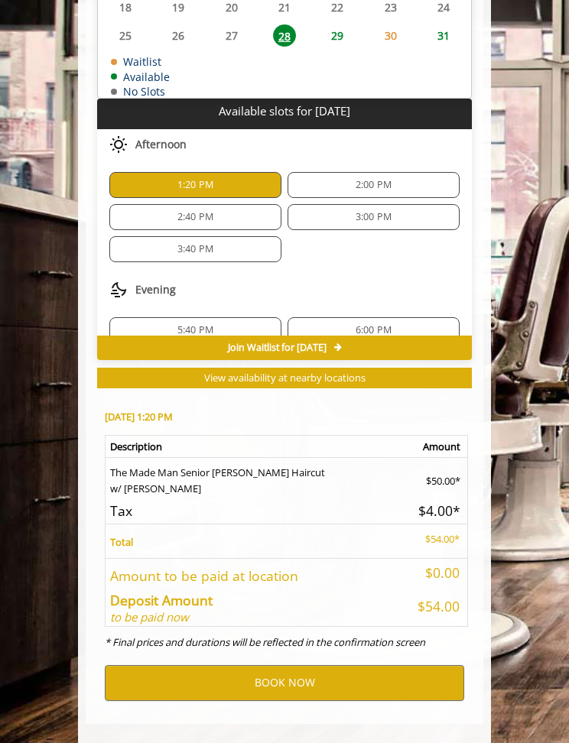
scroll to position [1080, 0]
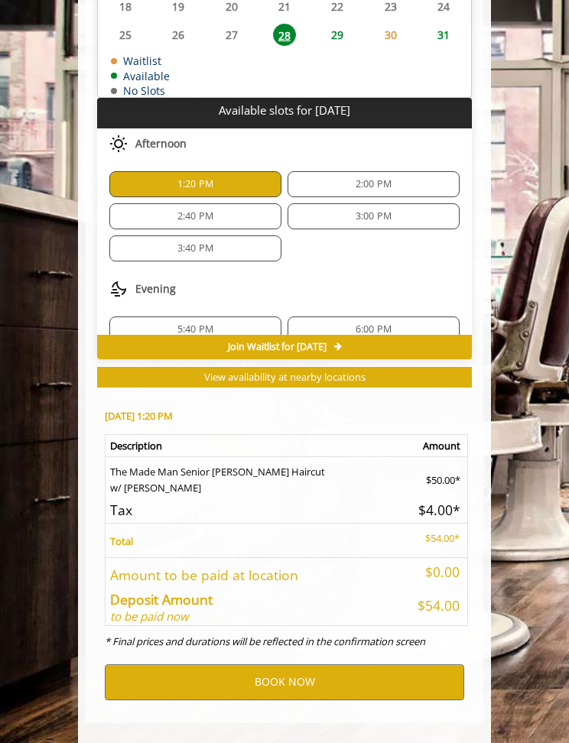
click at [380, 178] on span "2:00 PM" at bounding box center [374, 184] width 36 height 12
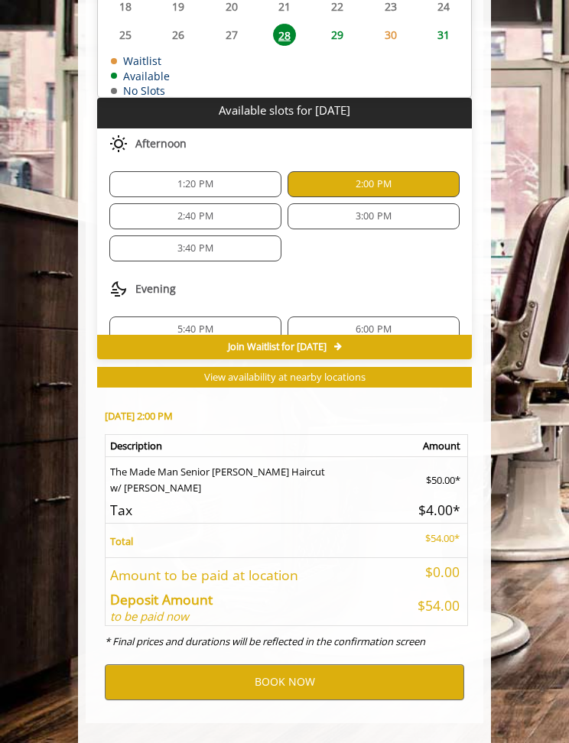
click at [226, 210] on div "2:40 PM" at bounding box center [195, 216] width 172 height 26
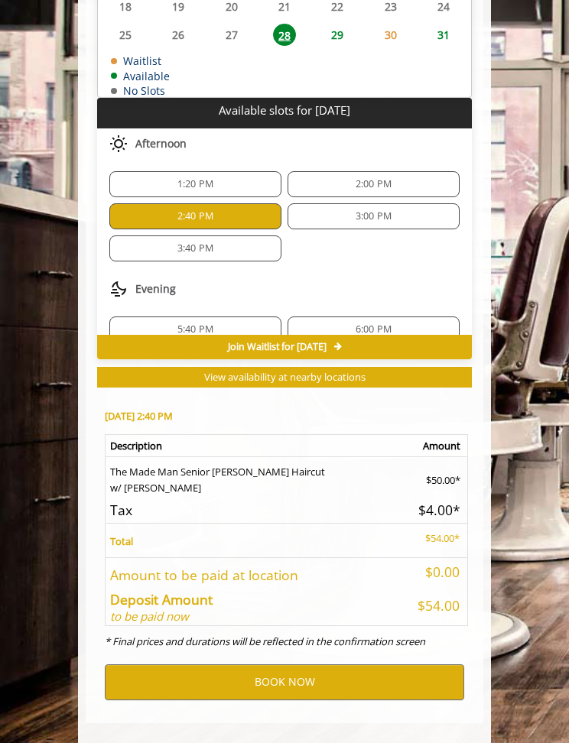
click at [227, 245] on div "3:40 PM" at bounding box center [195, 249] width 172 height 26
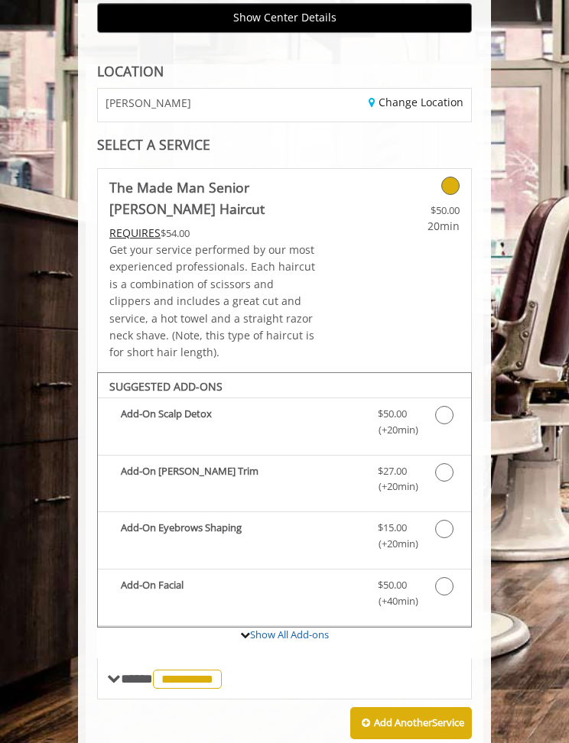
scroll to position [150, 0]
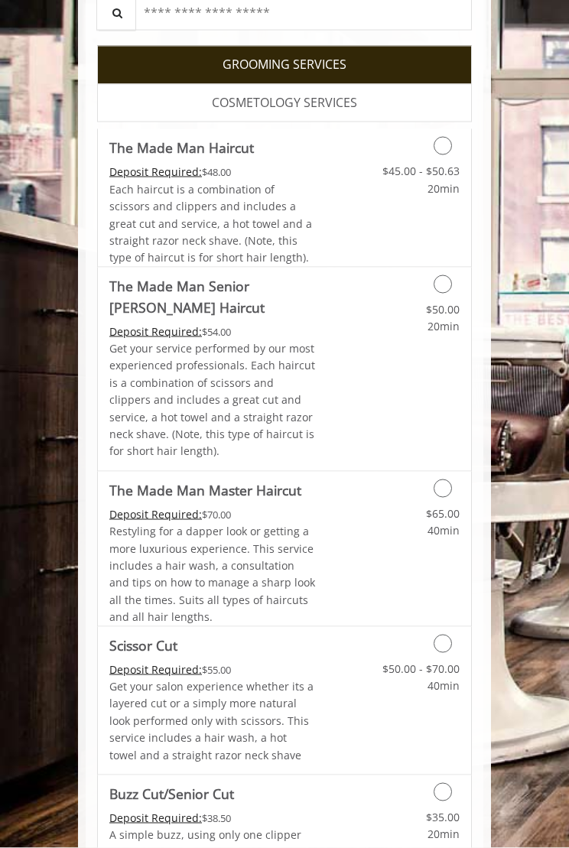
scroll to position [358, 0]
click at [436, 479] on icon "Grooming services" at bounding box center [443, 488] width 18 height 18
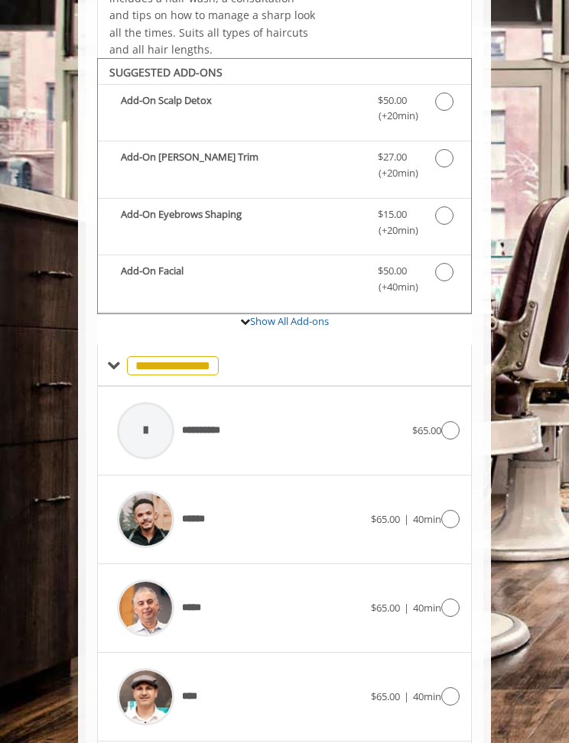
scroll to position [509, 0]
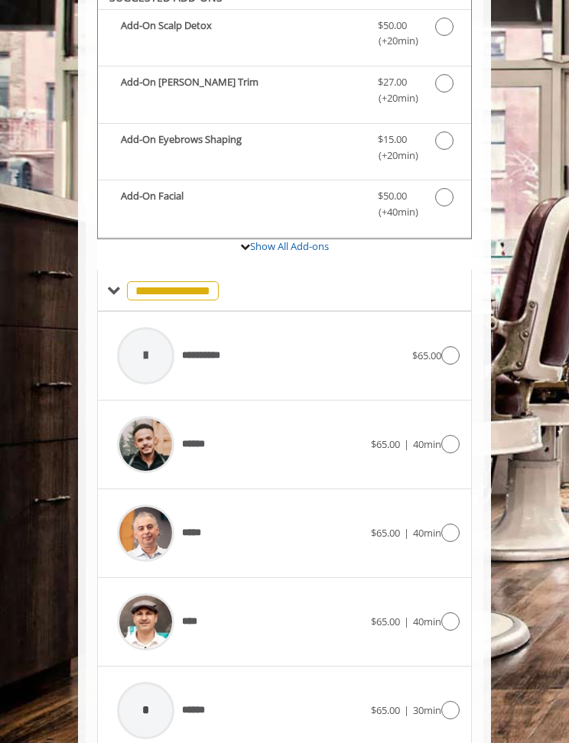
click at [451, 365] on icon at bounding box center [450, 355] width 18 height 18
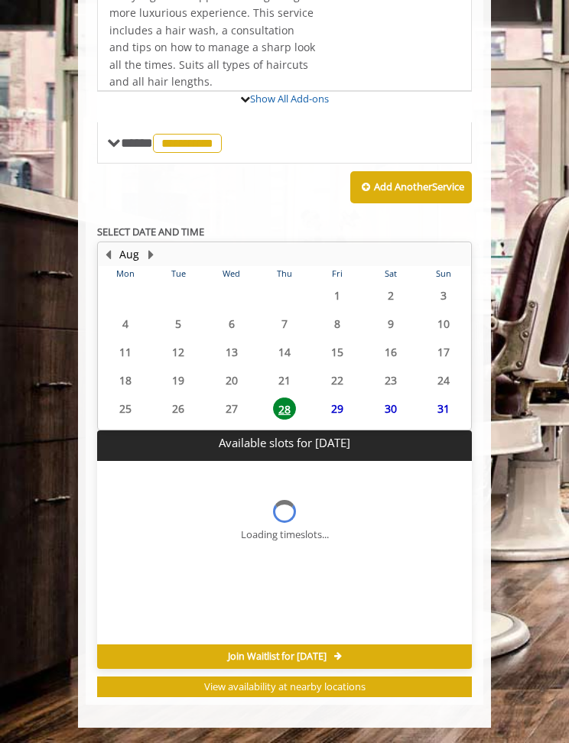
scroll to position [415, 0]
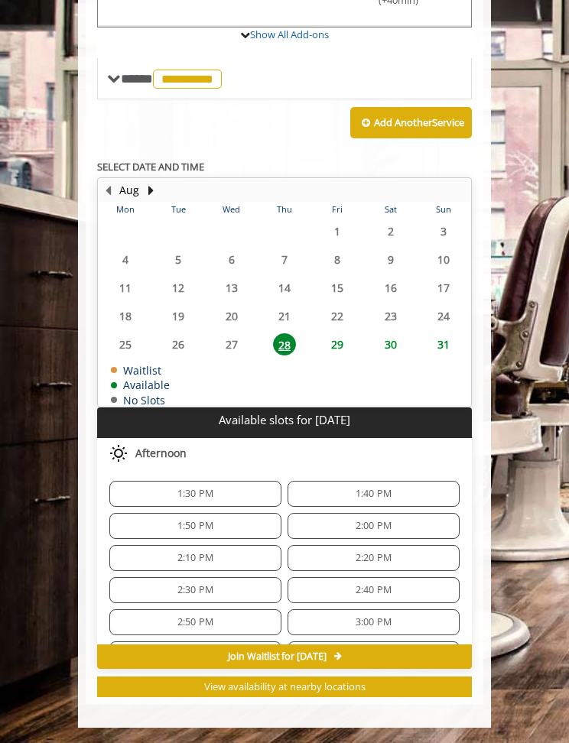
click at [227, 499] on span "1:30 PM" at bounding box center [195, 494] width 158 height 12
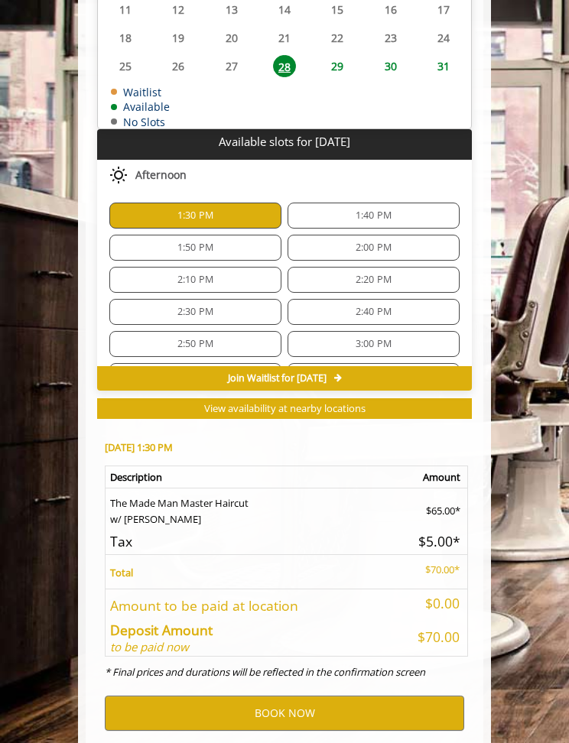
scroll to position [1052, 0]
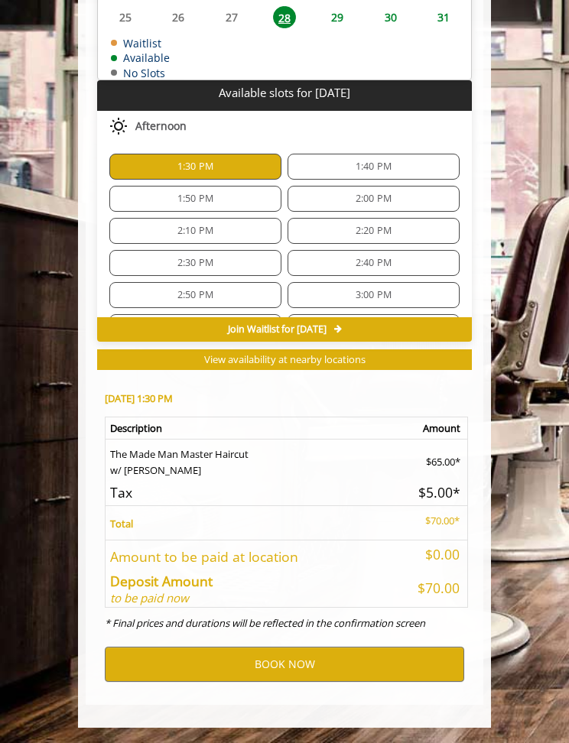
click at [380, 180] on div "1:40 PM" at bounding box center [374, 167] width 172 height 26
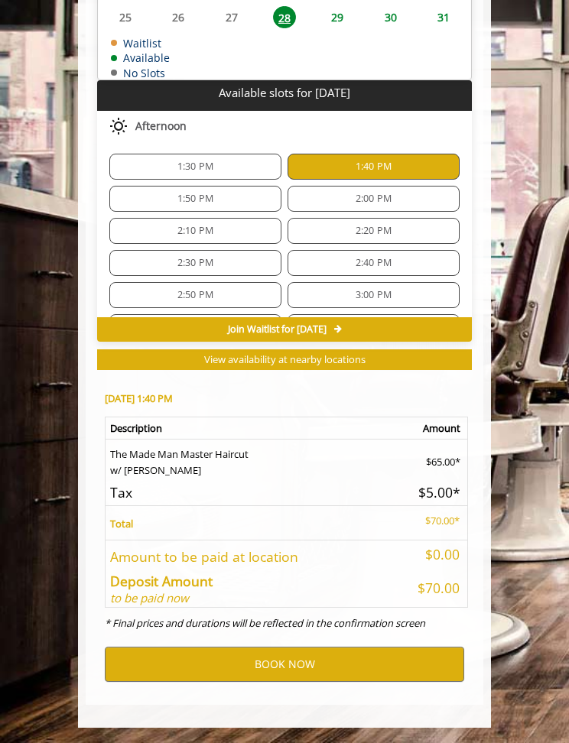
click at [227, 200] on span "1:50 PM" at bounding box center [195, 199] width 158 height 12
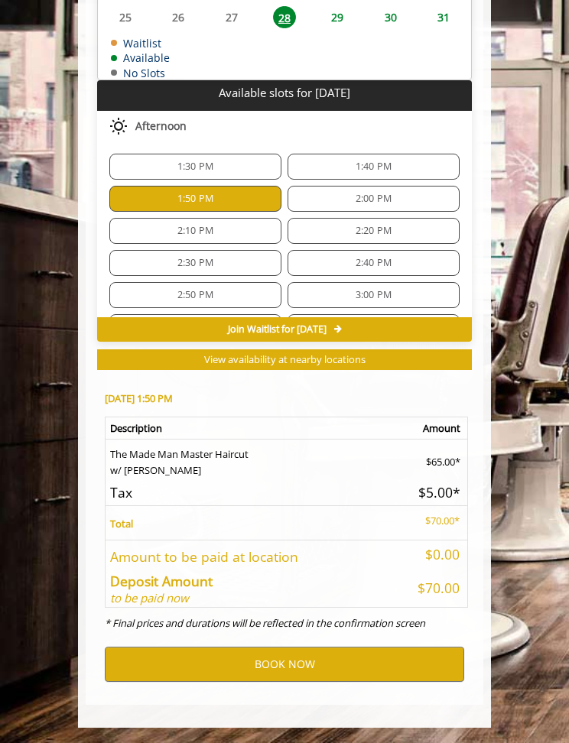
click at [362, 200] on span "2:00 PM" at bounding box center [374, 199] width 36 height 12
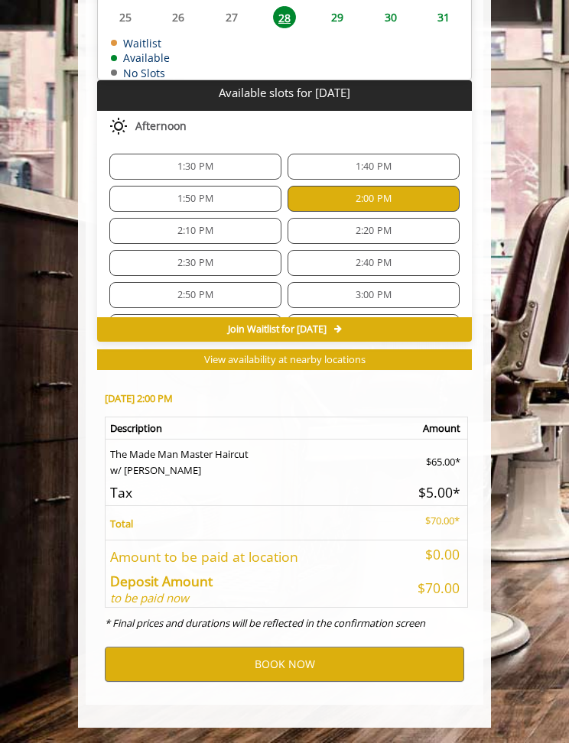
click at [226, 232] on span "2:10 PM" at bounding box center [195, 231] width 158 height 12
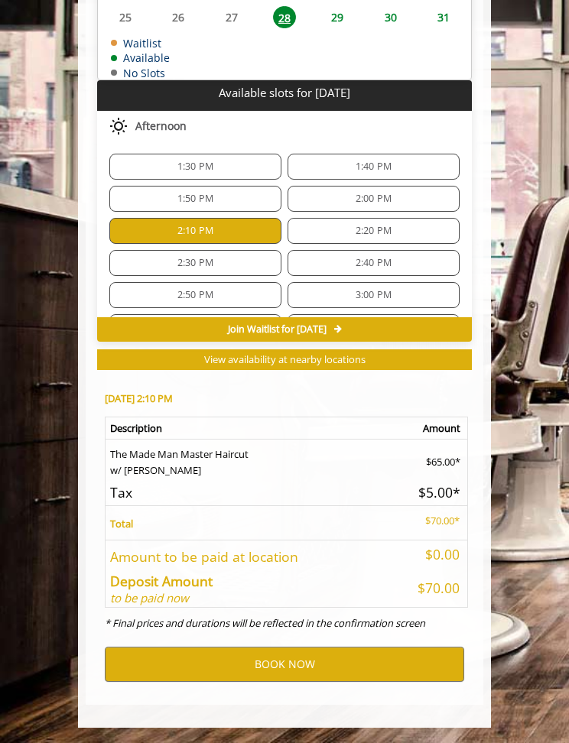
click at [349, 230] on span "2:20 PM" at bounding box center [373, 231] width 158 height 12
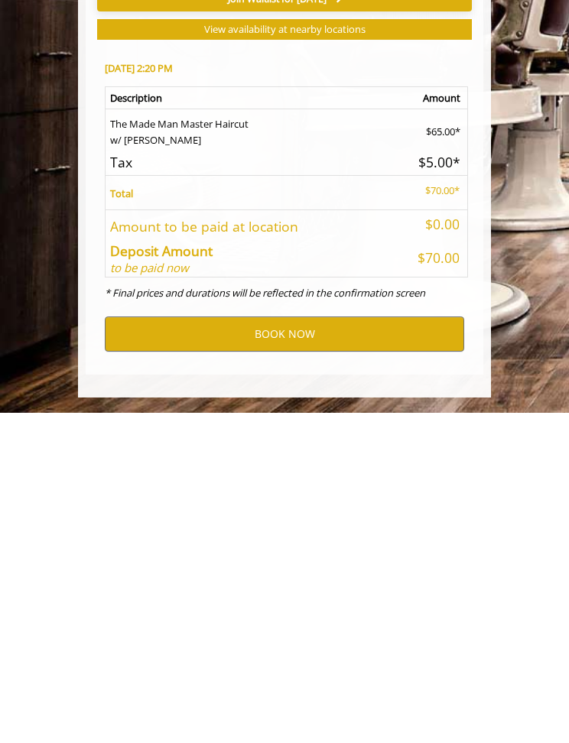
click at [224, 268] on span "2:30 PM" at bounding box center [195, 263] width 158 height 12
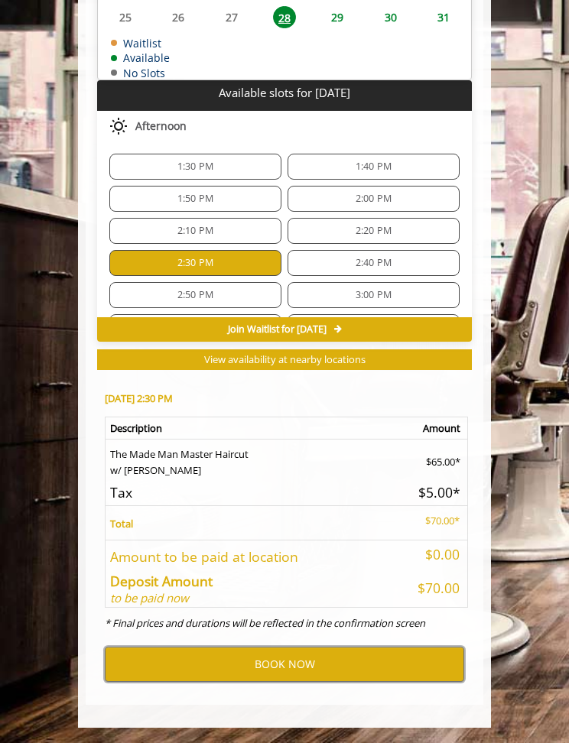
click at [377, 269] on span "2:40 PM" at bounding box center [374, 263] width 36 height 12
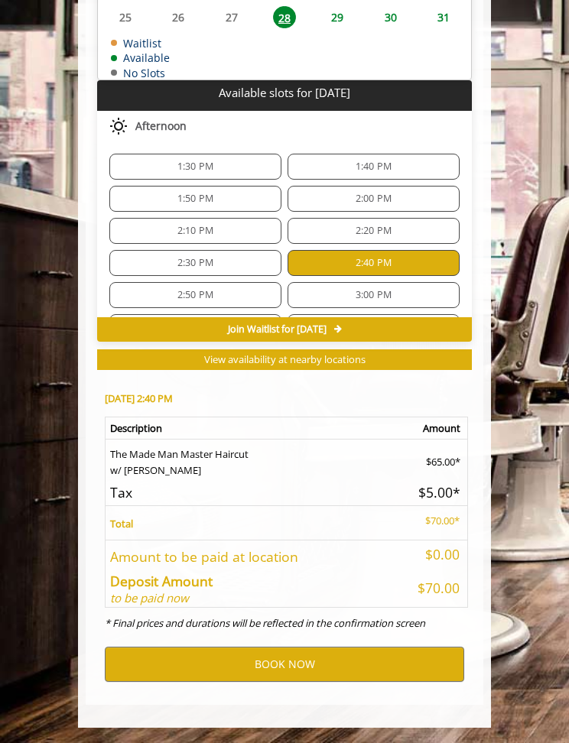
click at [220, 301] on span "2:50 PM" at bounding box center [195, 295] width 158 height 12
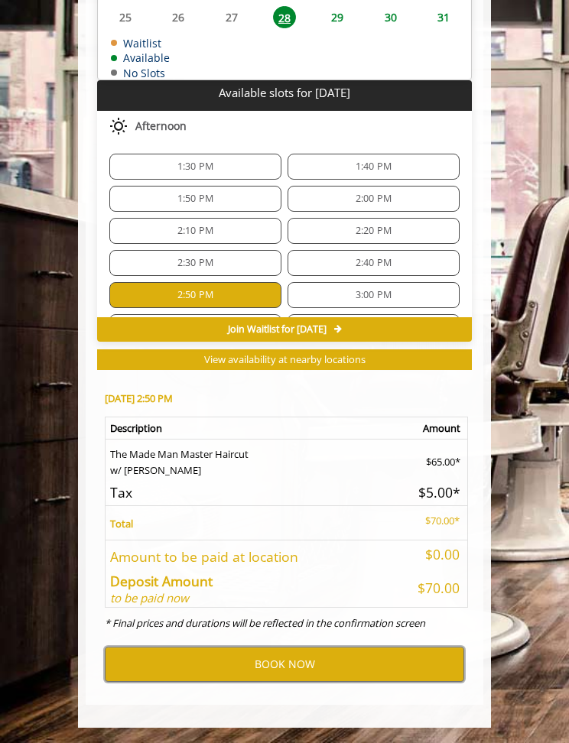
click at [372, 297] on span "3:00 PM" at bounding box center [374, 295] width 36 height 12
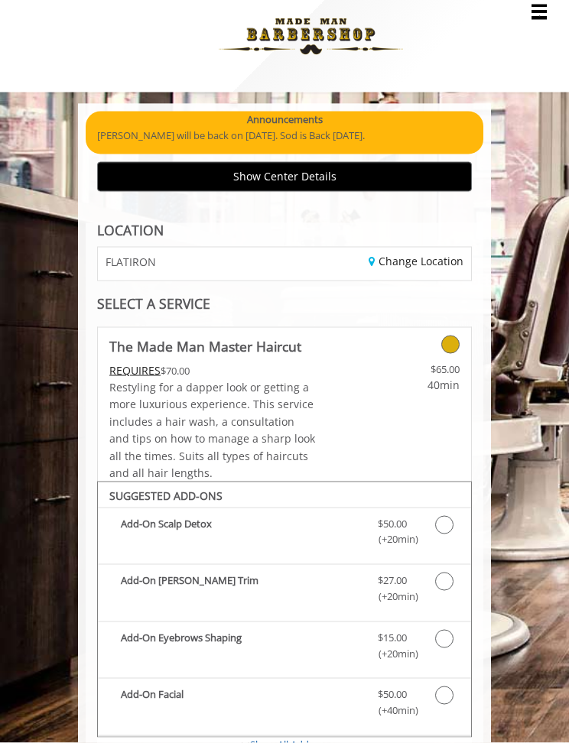
scroll to position [0, 0]
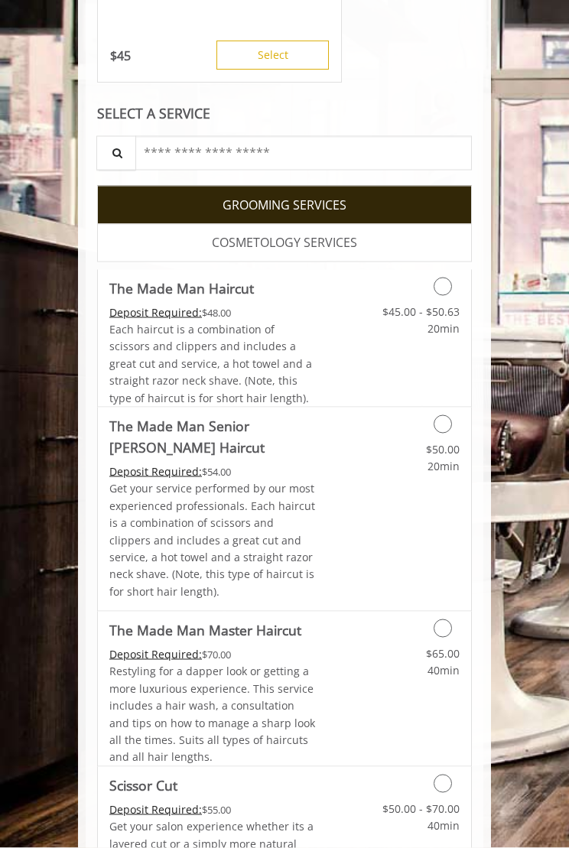
scroll to position [416, 0]
click at [453, 269] on div "Grooming services" at bounding box center [418, 282] width 105 height 26
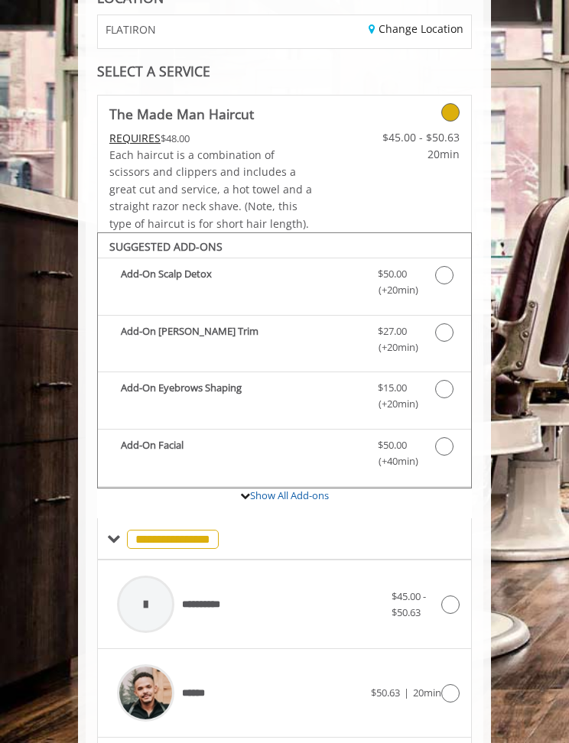
scroll to position [412, 0]
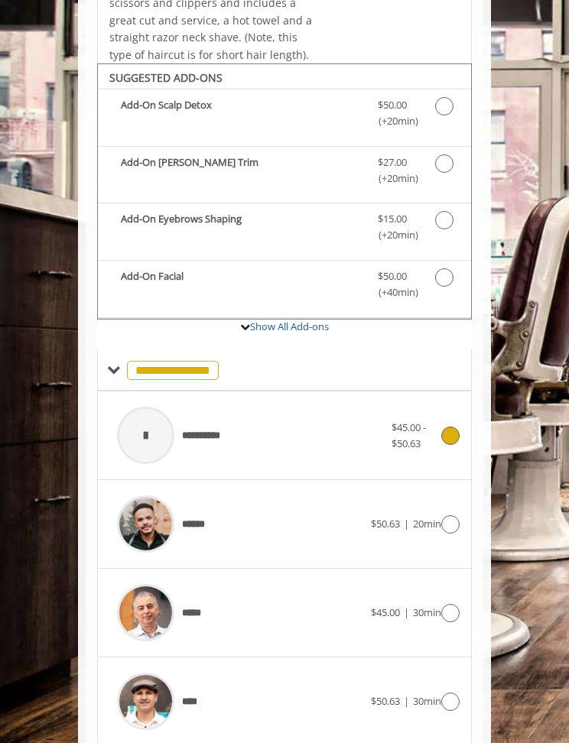
click at [451, 427] on icon at bounding box center [450, 436] width 18 height 18
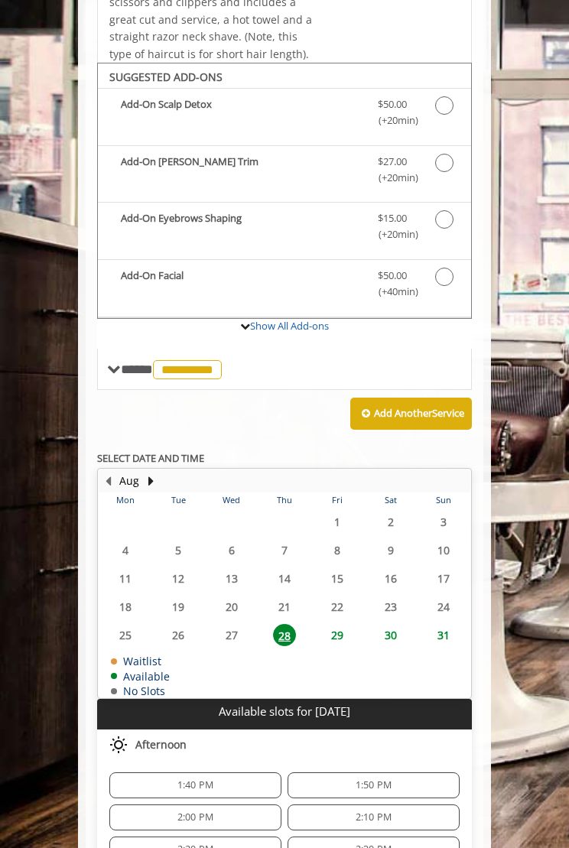
click at [164, 742] on div "1:40 PM" at bounding box center [195, 785] width 172 height 26
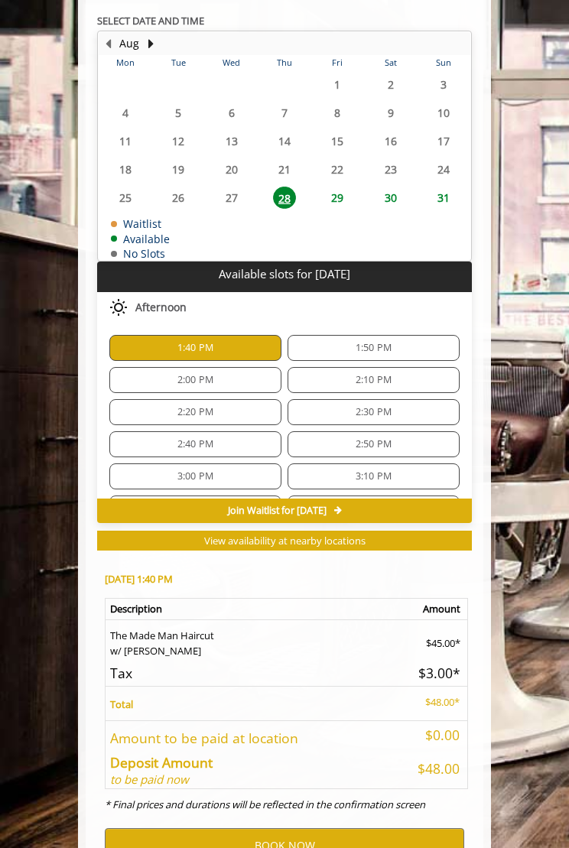
click at [395, 342] on span "1:50 PM" at bounding box center [373, 348] width 158 height 12
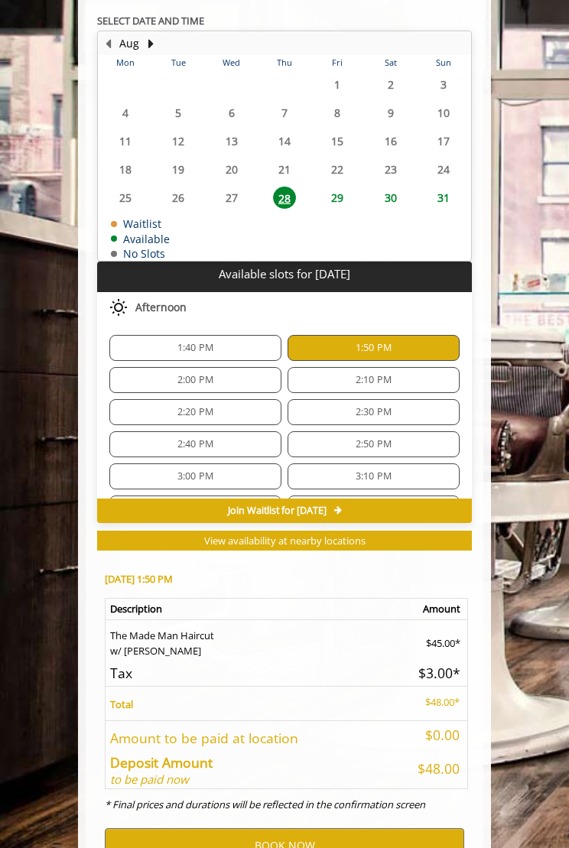
click at [213, 367] on div "2:00 PM" at bounding box center [195, 380] width 172 height 26
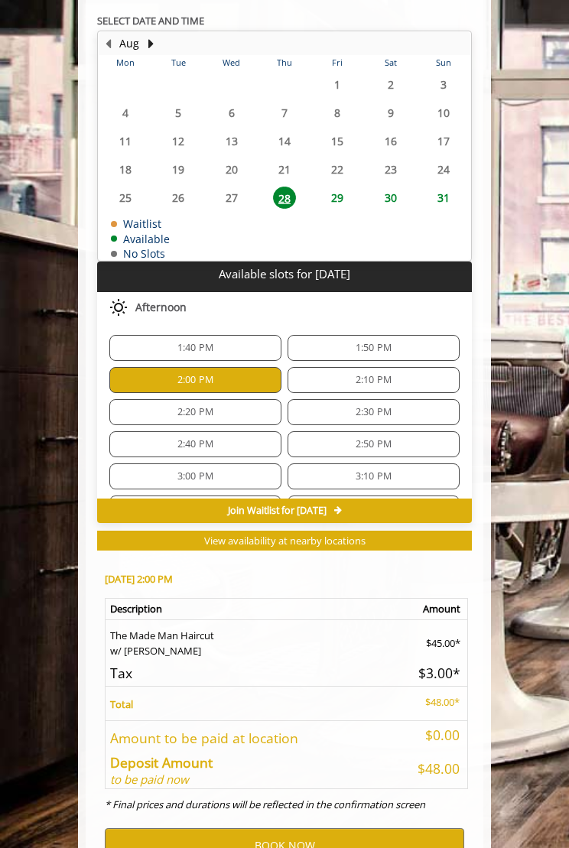
click at [367, 374] on span "2:10 PM" at bounding box center [374, 380] width 36 height 12
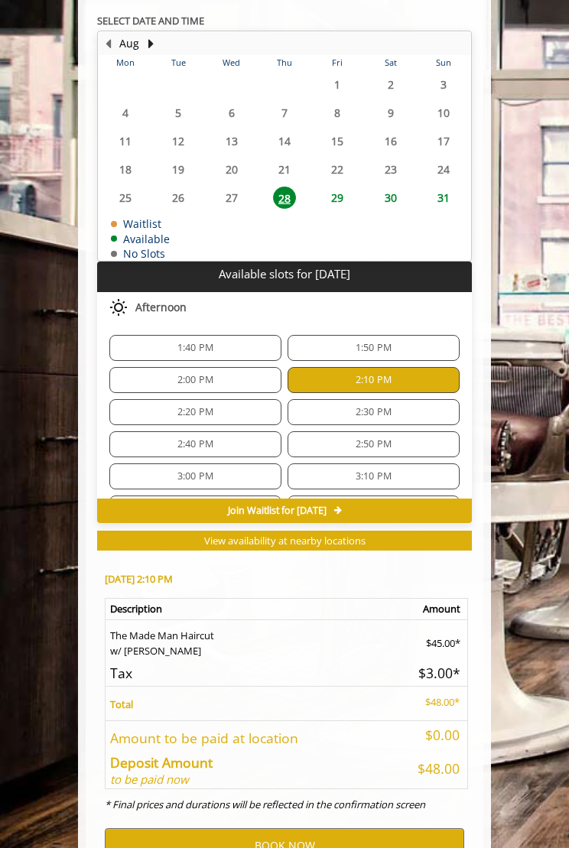
click at [243, 406] on span "2:20 PM" at bounding box center [195, 412] width 158 height 12
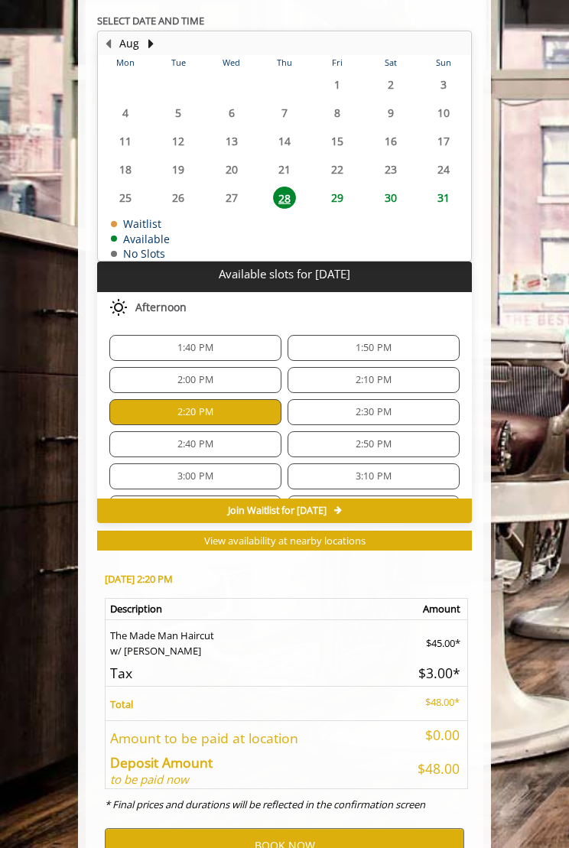
click at [371, 406] on span "2:30 PM" at bounding box center [374, 412] width 36 height 12
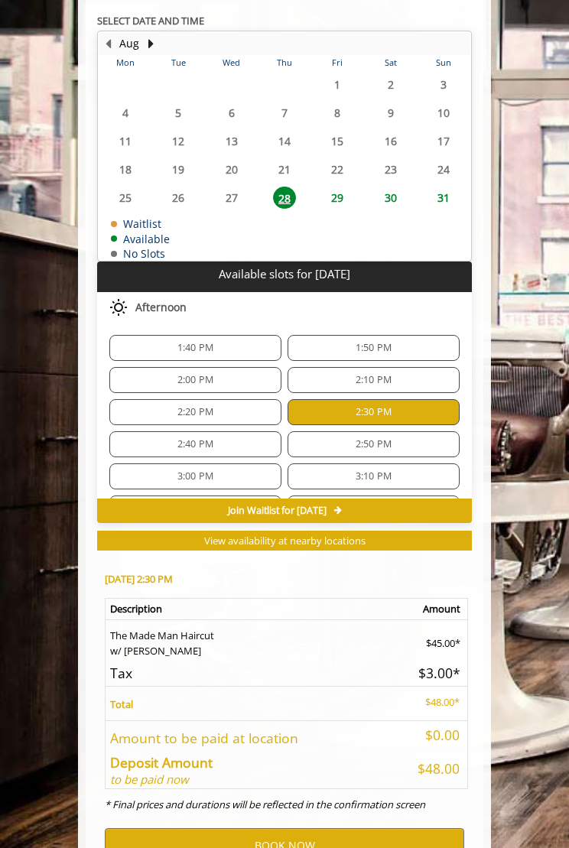
click at [242, 438] on span "2:40 PM" at bounding box center [195, 444] width 158 height 12
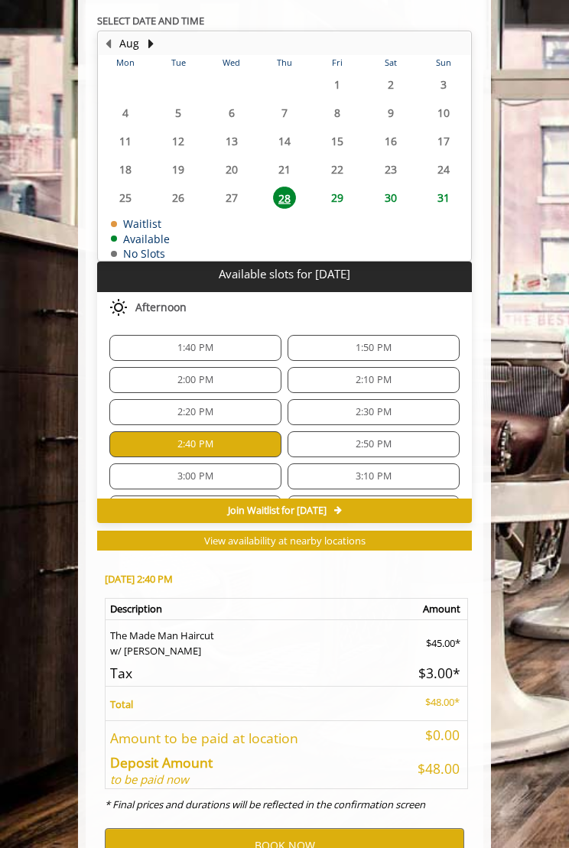
click at [392, 438] on span "2:50 PM" at bounding box center [373, 444] width 158 height 12
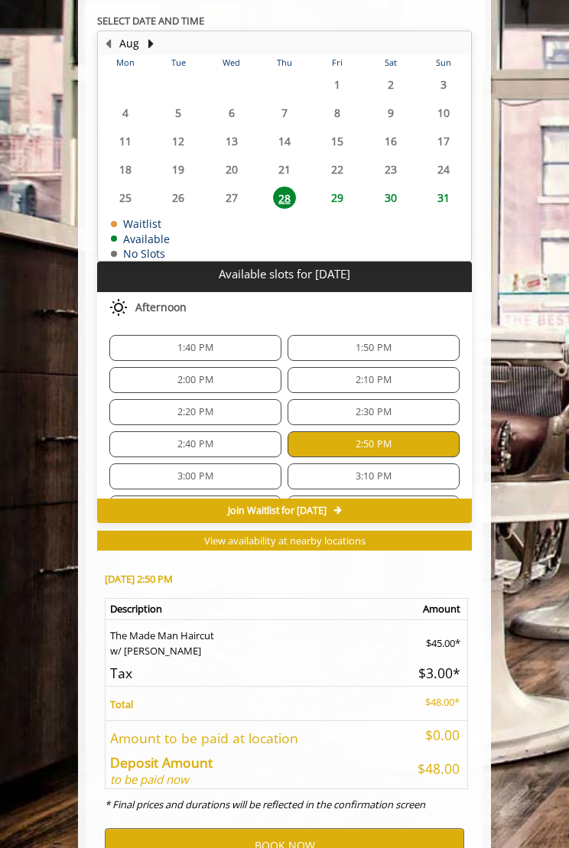
click at [314, 534] on span "View availability at nearby locations" at bounding box center [284, 541] width 161 height 14
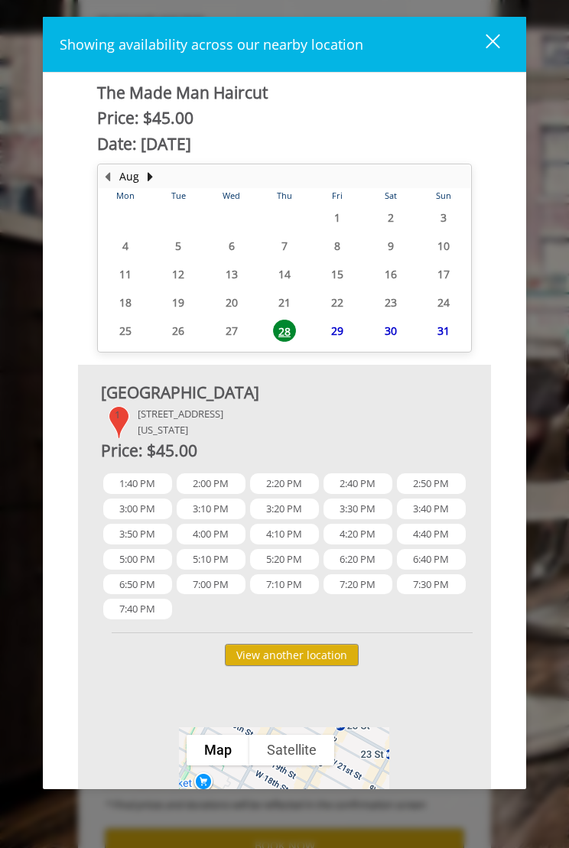
click at [125, 486] on span "1:40 PM" at bounding box center [137, 483] width 69 height 21
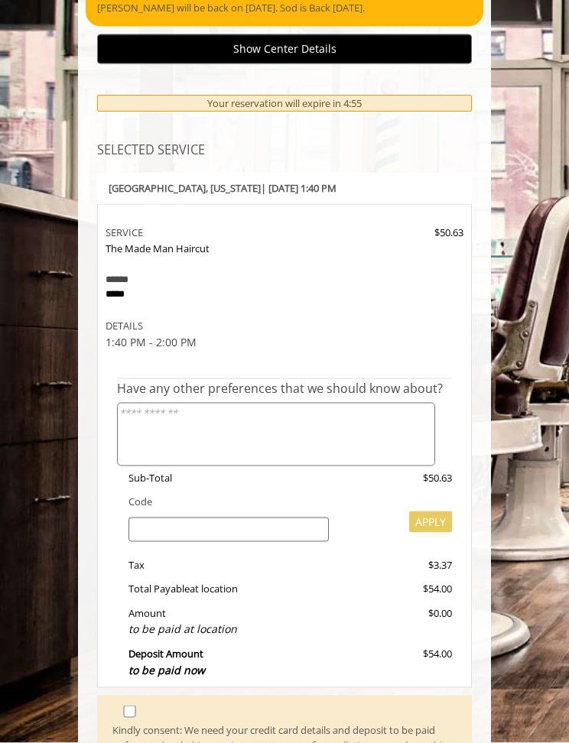
scroll to position [0, 0]
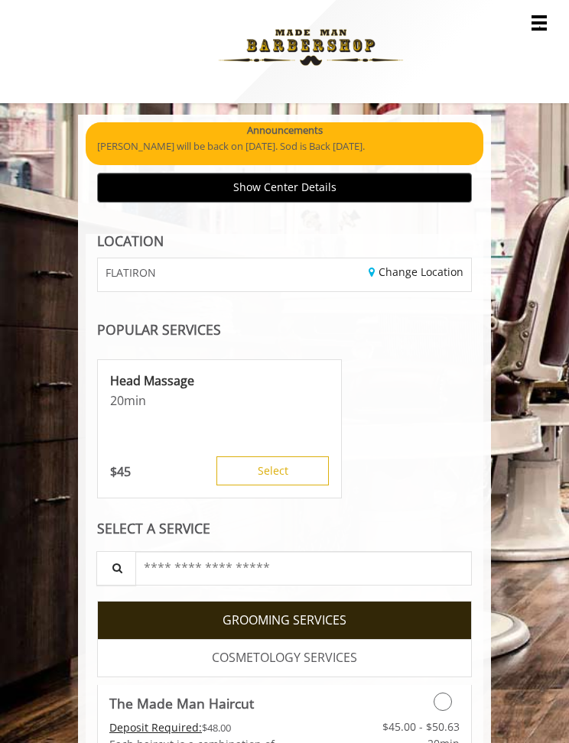
click at [340, 258] on div "Change Location" at bounding box center [383, 274] width 198 height 33
click at [214, 258] on div "FLATIRON" at bounding box center [185, 274] width 198 height 33
click at [437, 265] on link "Change Location" at bounding box center [416, 272] width 95 height 15
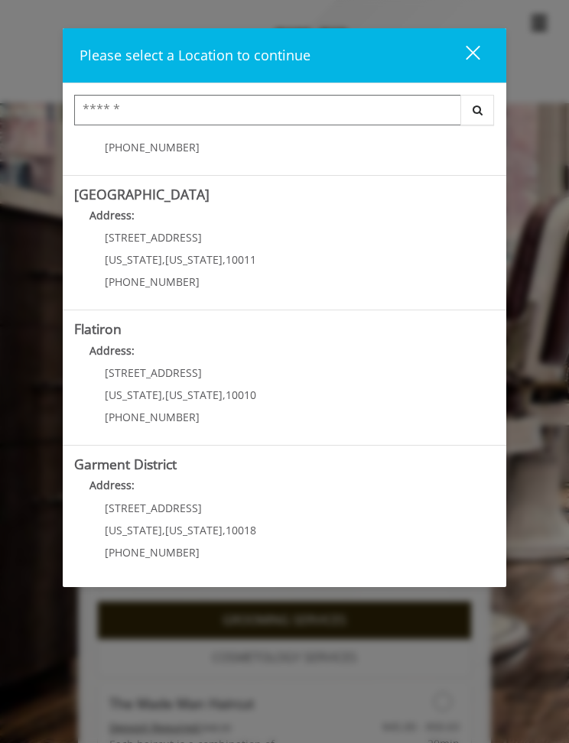
scroll to position [227, 0]
click at [238, 346] on "Address:" at bounding box center [284, 355] width 421 height 24
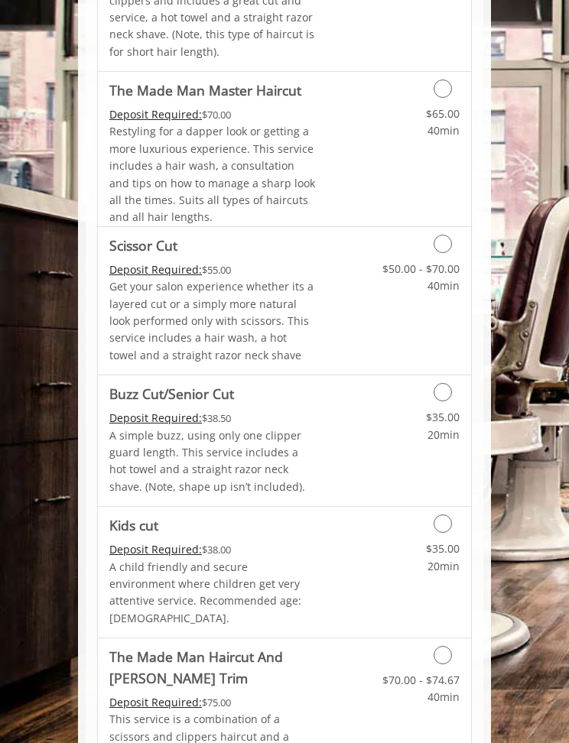
scroll to position [954, 0]
click at [437, 80] on icon "Grooming services" at bounding box center [443, 89] width 18 height 18
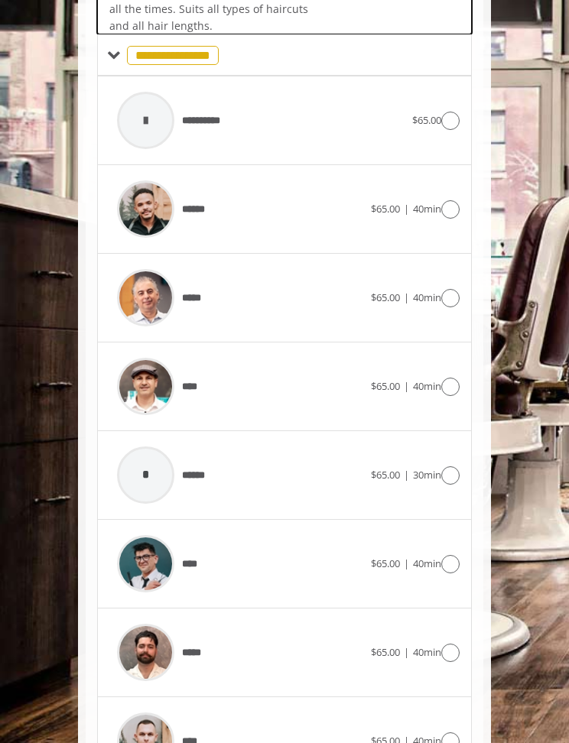
scroll to position [509, 0]
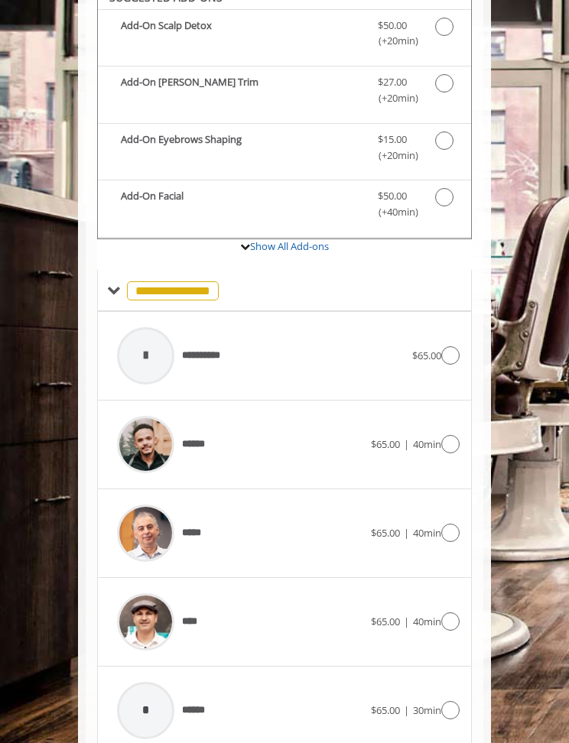
click at [447, 359] on icon at bounding box center [450, 355] width 18 height 18
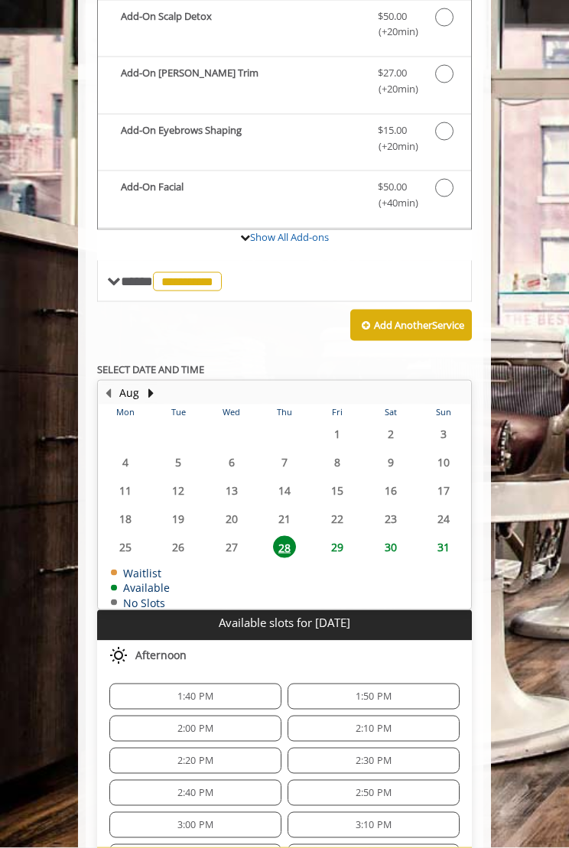
click at [222, 687] on div "1:40 PM 1:50 PM 2:00 PM 2:10 PM 2:20 PM 2:30 PM 2:40 PM 2:50 PM 3:00 PM 3:10 PM…" at bounding box center [284, 841] width 375 height 340
click at [244, 702] on span "1:40 PM" at bounding box center [195, 696] width 158 height 12
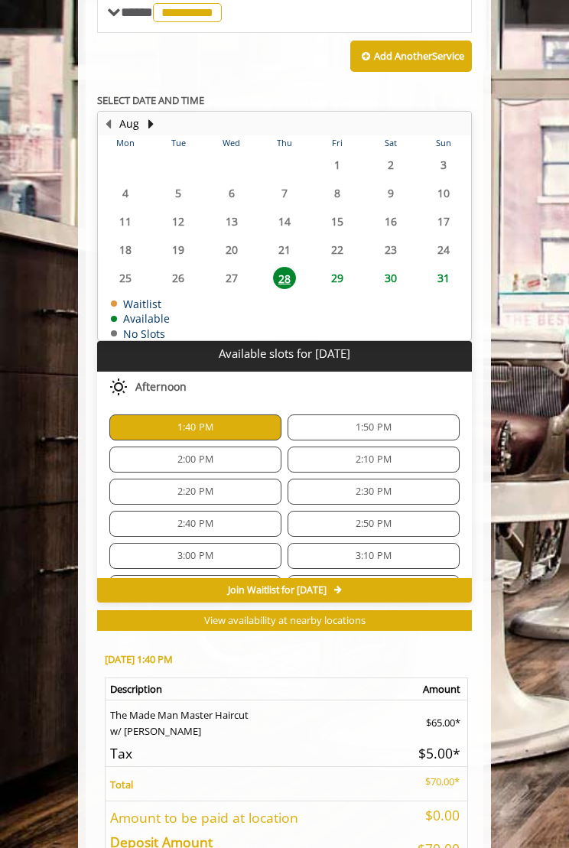
scroll to position [947, 0]
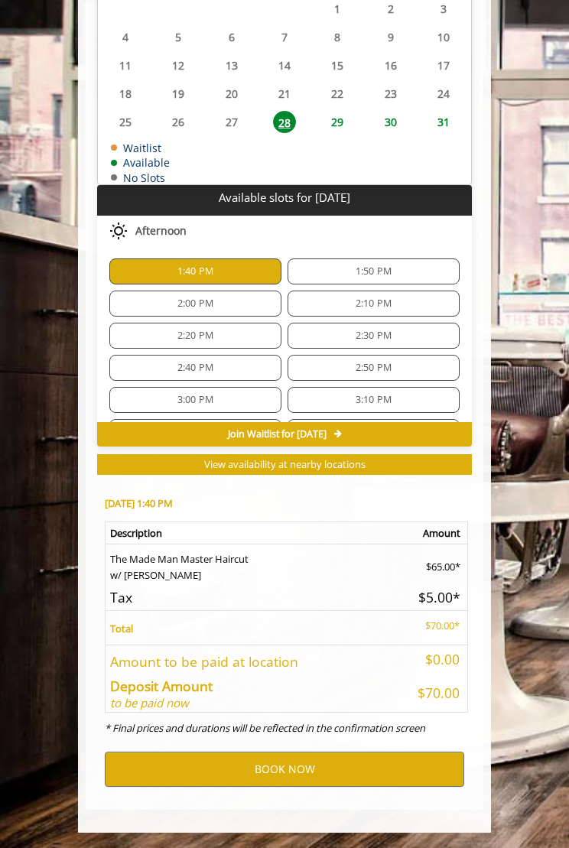
click at [392, 265] on div "1:50 PM" at bounding box center [374, 271] width 172 height 26
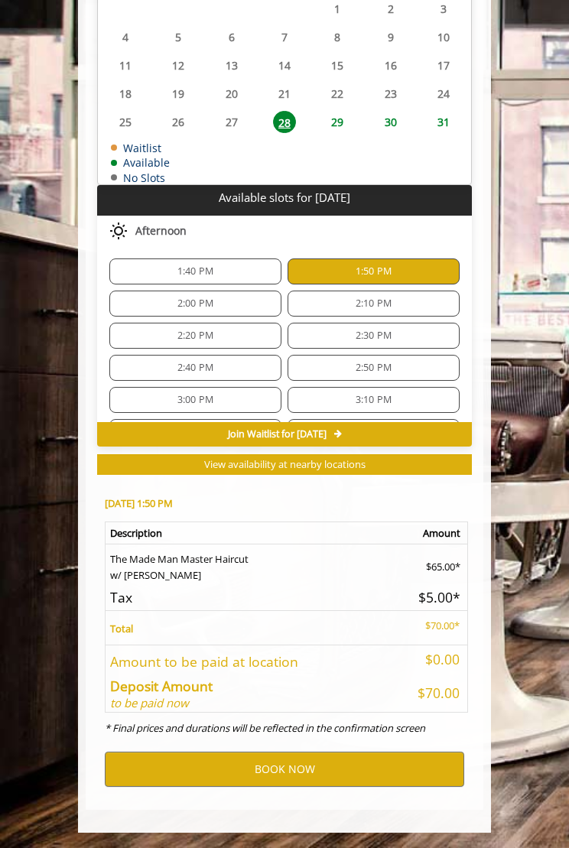
click at [161, 310] on span "2:00 PM" at bounding box center [195, 303] width 158 height 12
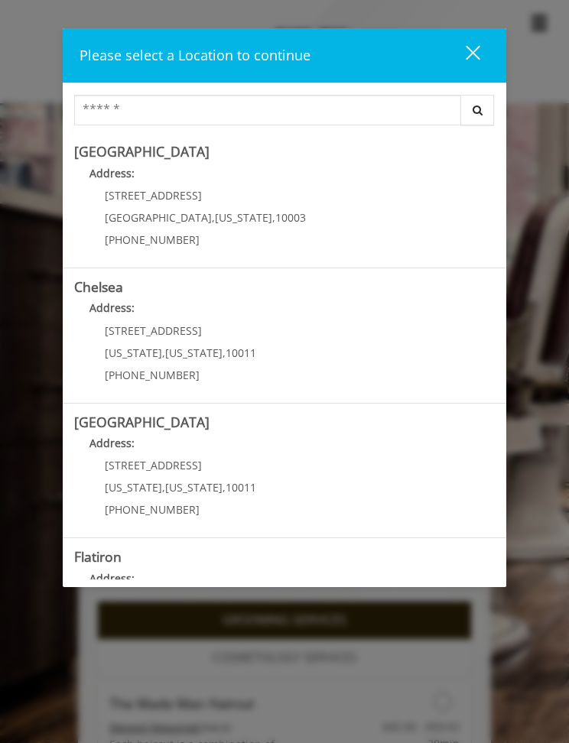
click at [226, 300] on p "Address:" at bounding box center [284, 312] width 421 height 24
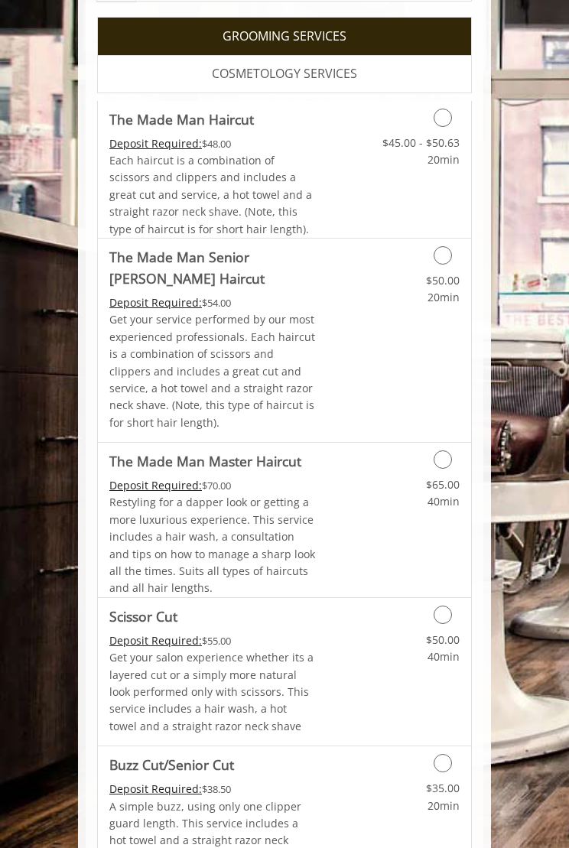
scroll to position [588, 0]
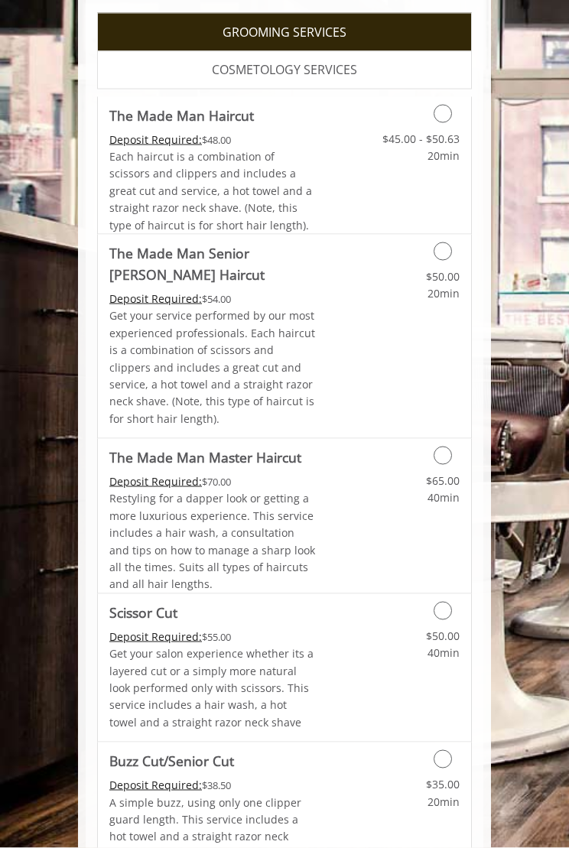
click at [442, 447] on icon "Grooming services" at bounding box center [443, 456] width 18 height 18
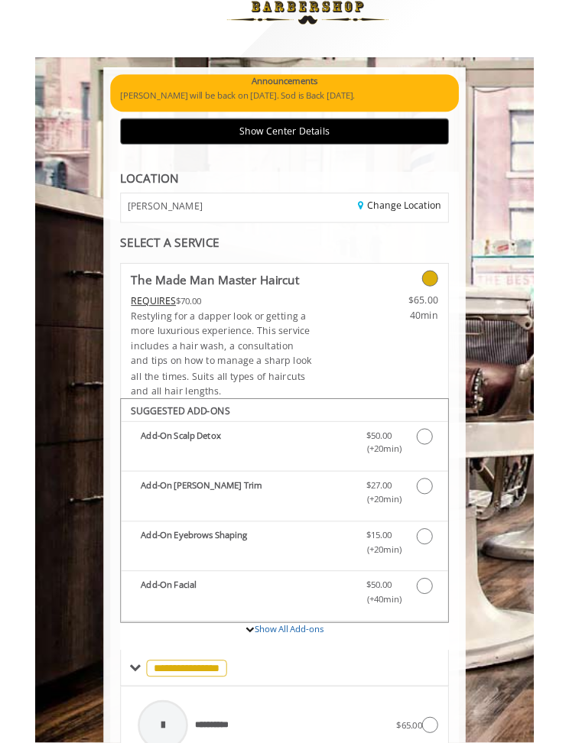
scroll to position [0, 0]
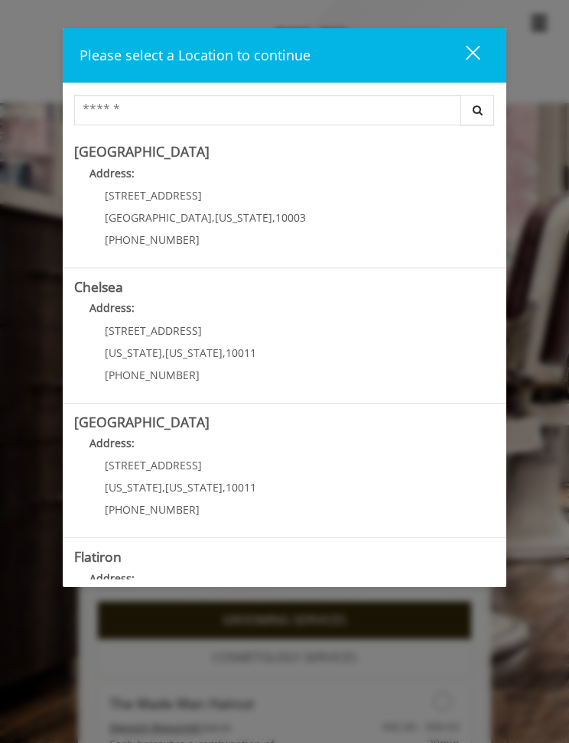
click at [288, 313] on p "Address:" at bounding box center [284, 312] width 421 height 24
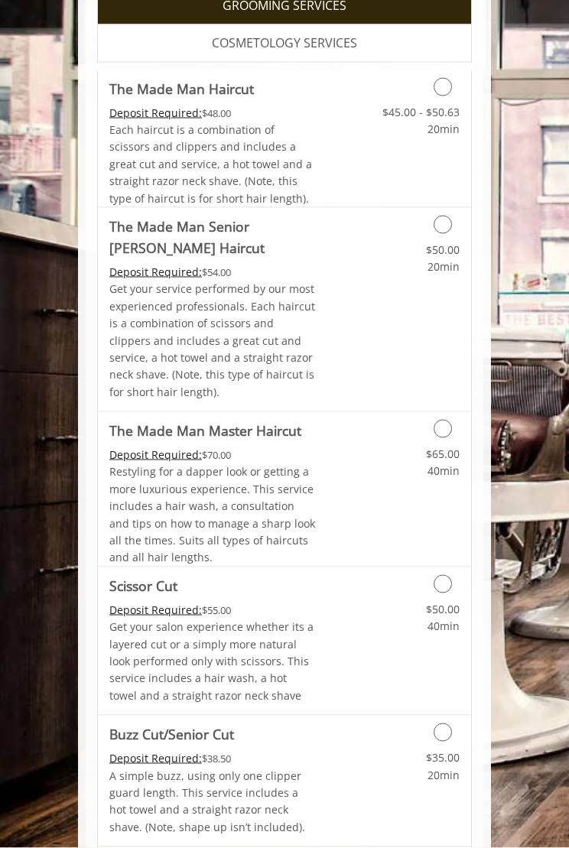
scroll to position [616, 0]
click at [447, 215] on icon "Grooming services" at bounding box center [443, 224] width 18 height 18
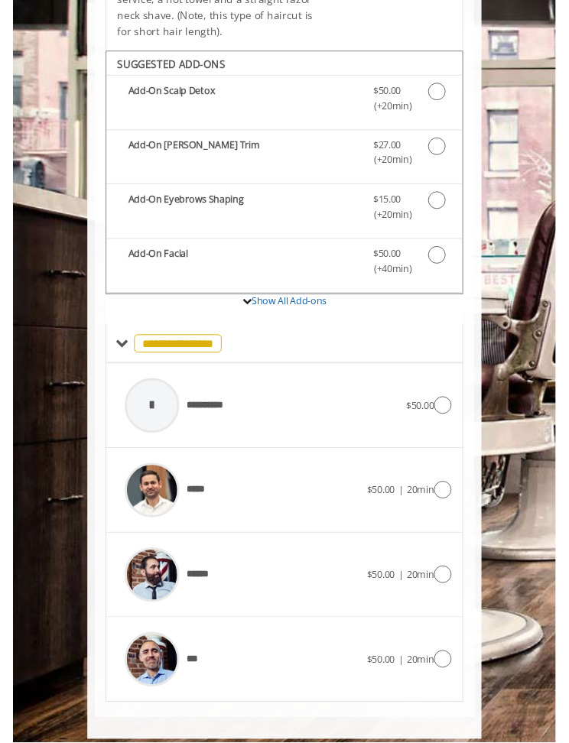
scroll to position [489, 0]
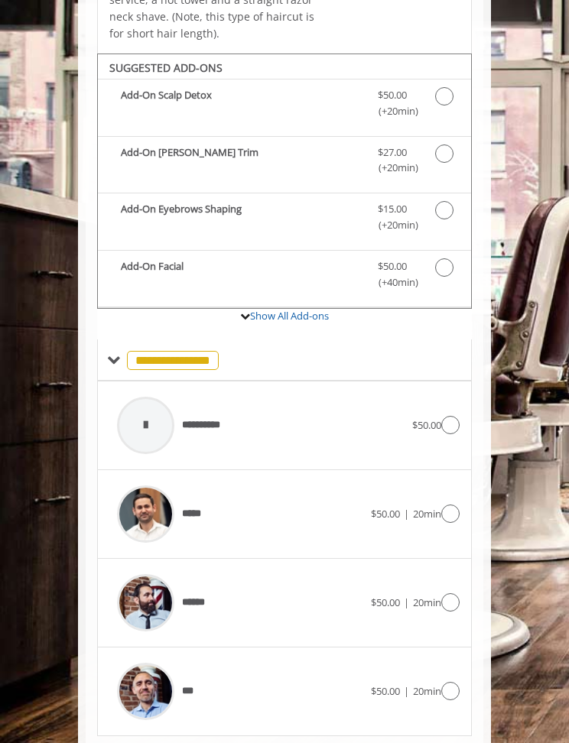
click at [451, 505] on icon at bounding box center [450, 514] width 18 height 18
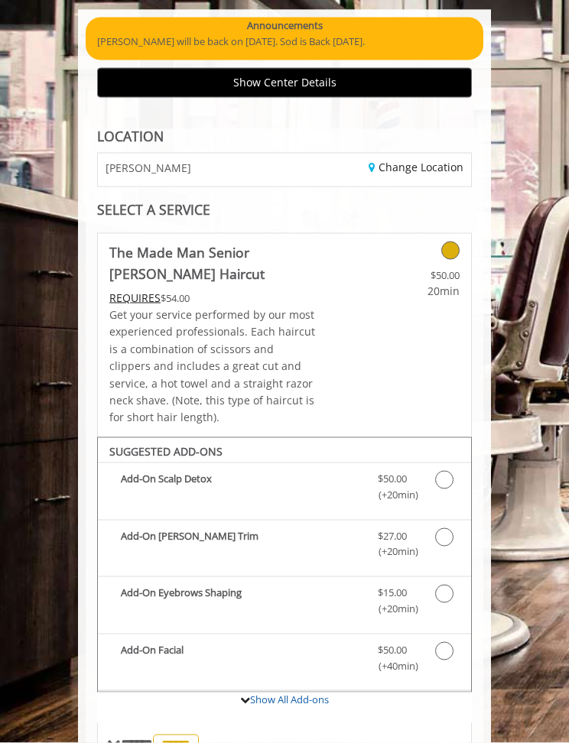
scroll to position [0, 0]
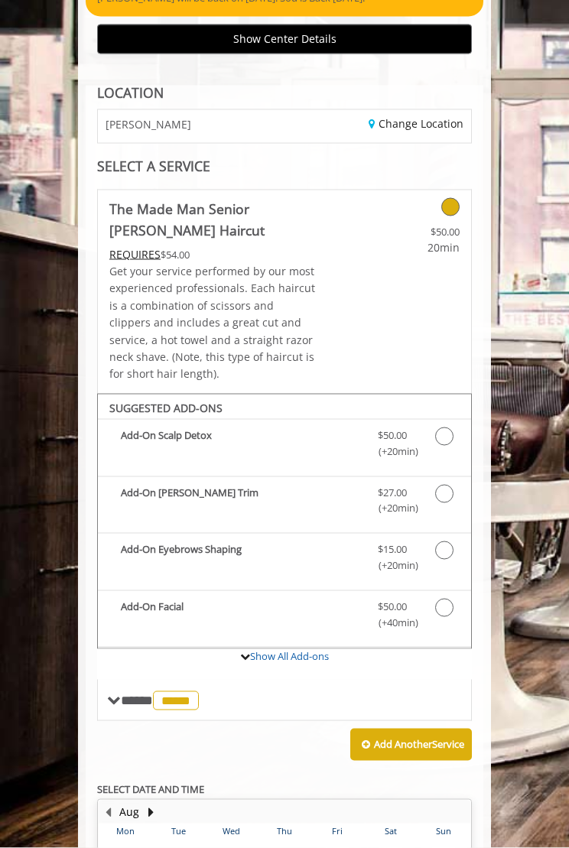
click at [176, 691] on span "*****" at bounding box center [176, 700] width 46 height 19
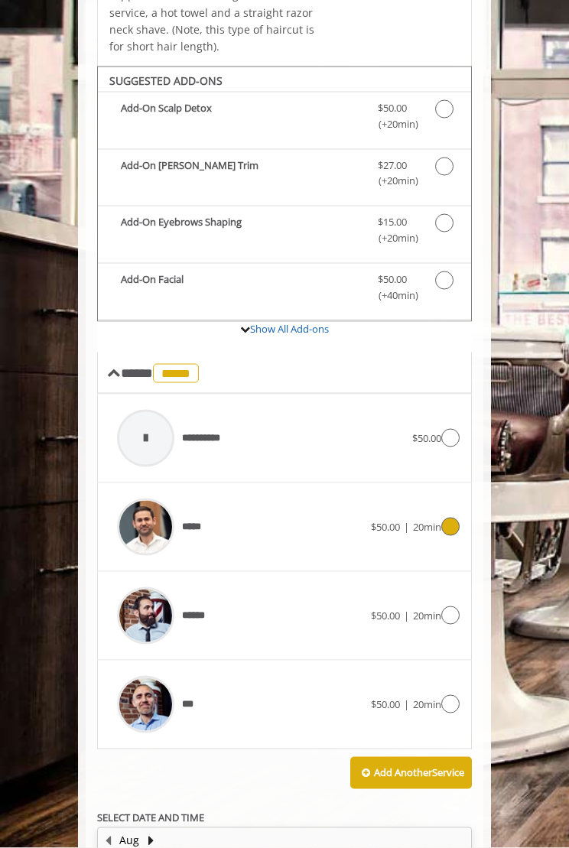
scroll to position [512, 0]
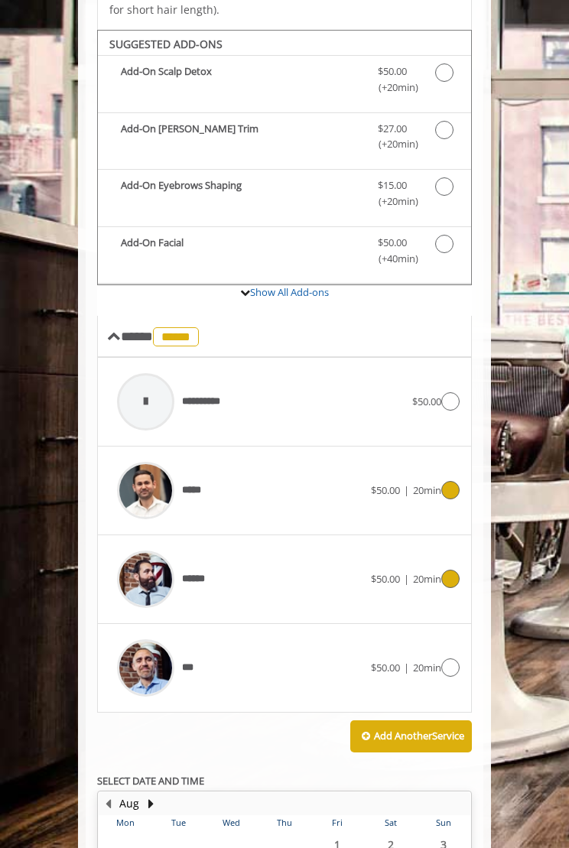
click at [455, 570] on icon at bounding box center [450, 579] width 18 height 18
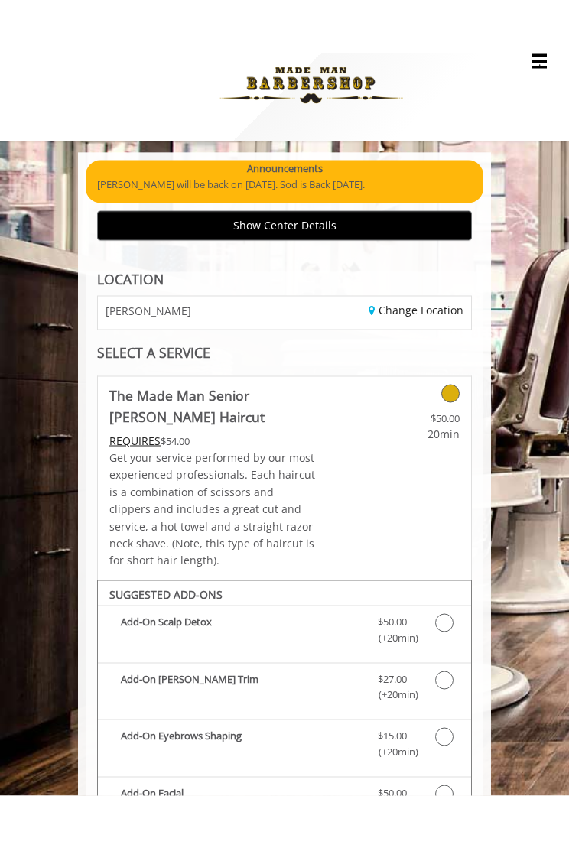
scroll to position [0, 0]
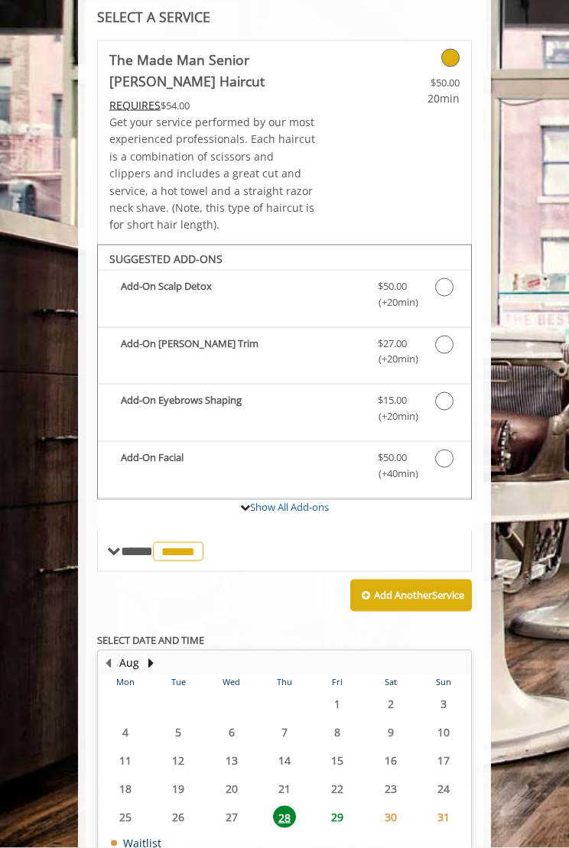
click at [203, 542] on span "******" at bounding box center [178, 551] width 50 height 19
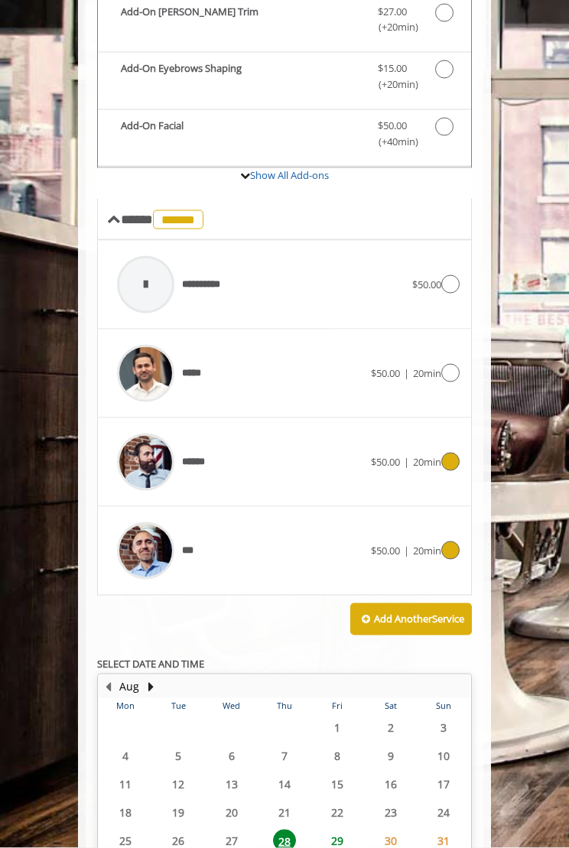
click at [211, 547] on div "***" at bounding box center [240, 551] width 262 height 73
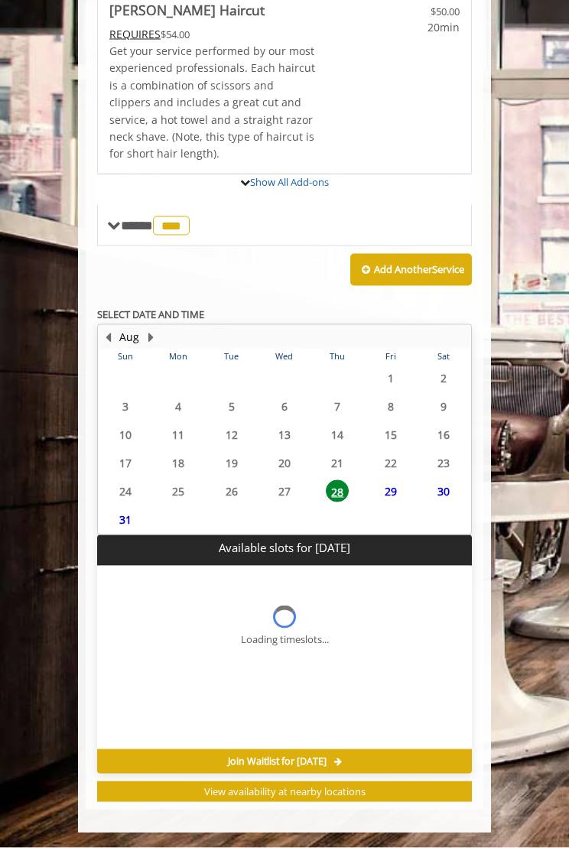
scroll to position [360, 0]
